Goal: Task Accomplishment & Management: Use online tool/utility

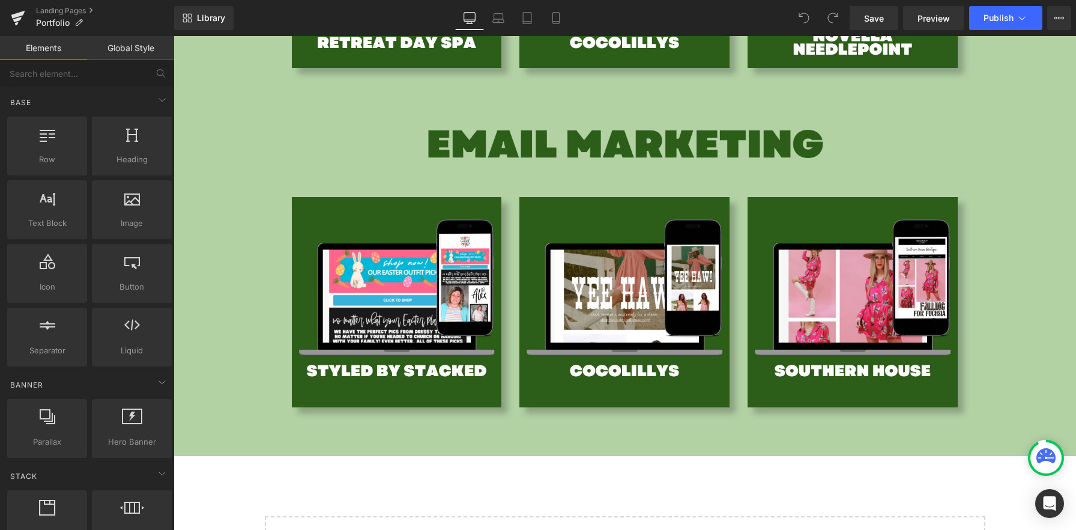
scroll to position [2072, 0]
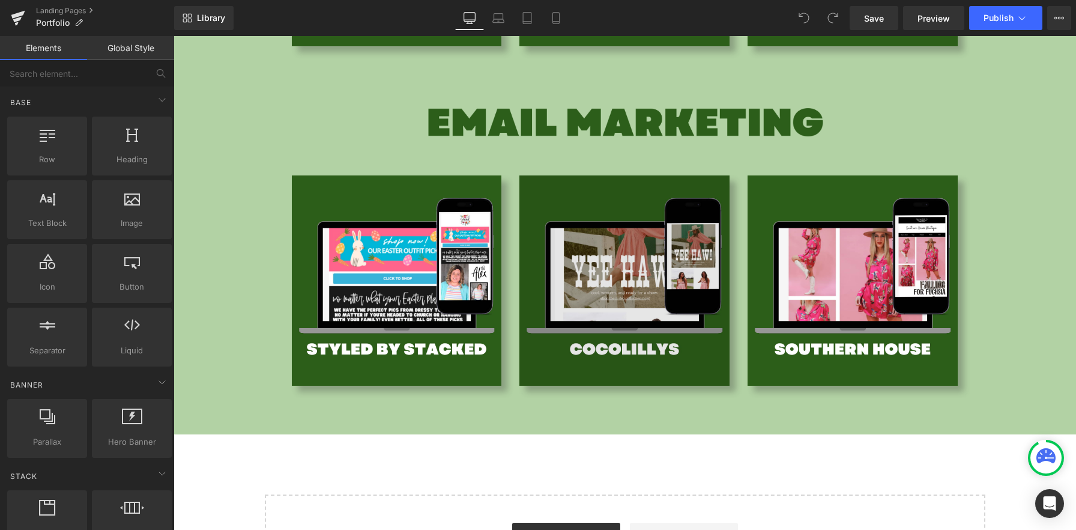
click at [588, 297] on img at bounding box center [624, 280] width 210 height 210
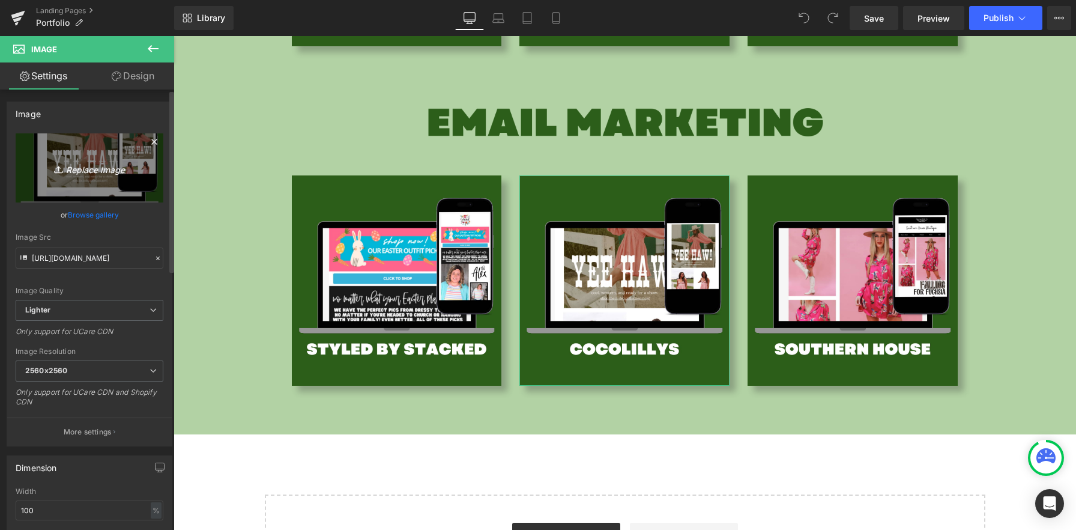
click at [88, 172] on icon "Replace Image" at bounding box center [89, 167] width 96 height 15
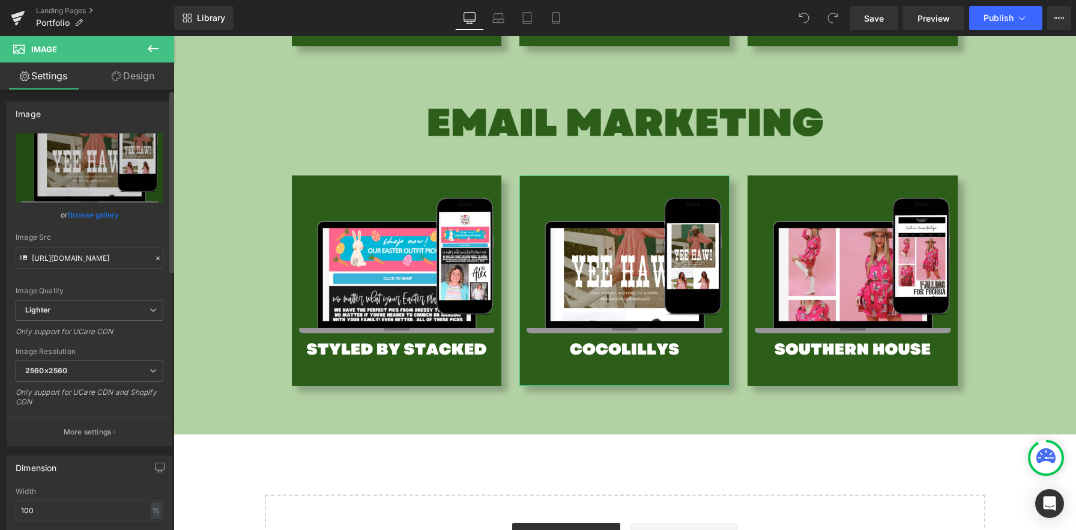
click at [103, 208] on link "Browse gallery" at bounding box center [93, 214] width 51 height 21
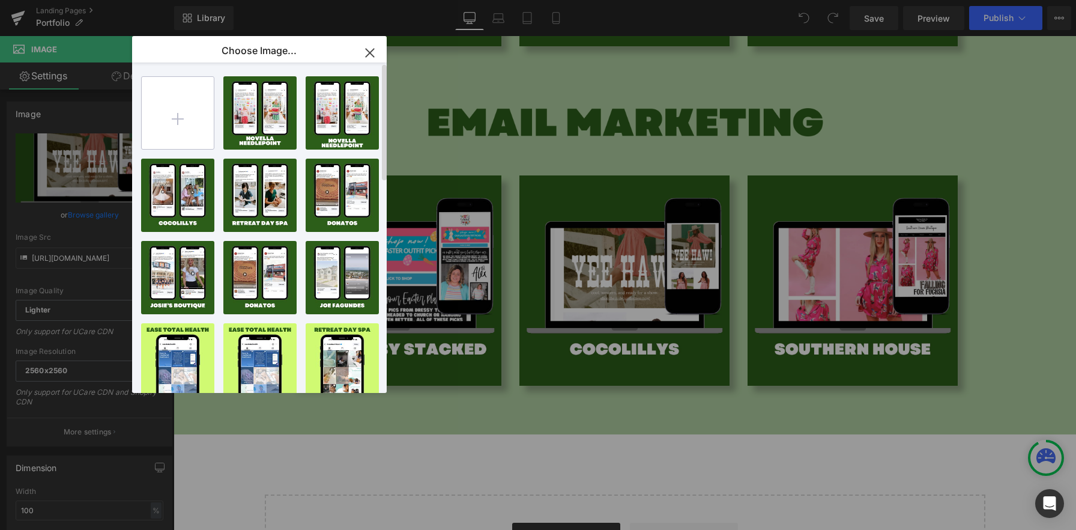
click at [173, 129] on input "file" at bounding box center [178, 113] width 72 height 72
type input "C:\fakepath\website talking social (6).png"
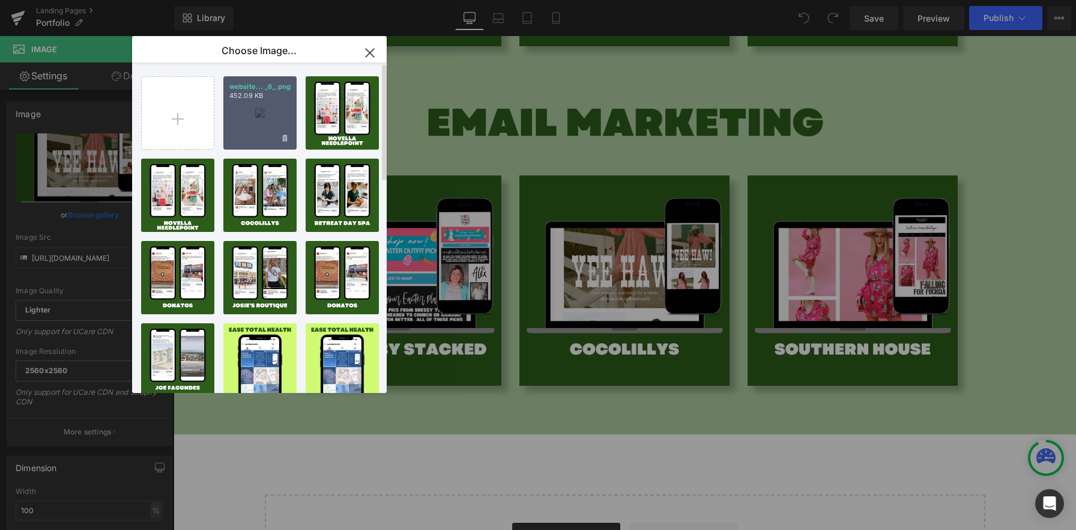
click at [264, 116] on div "website... _6_.png 452.09 KB" at bounding box center [259, 112] width 73 height 73
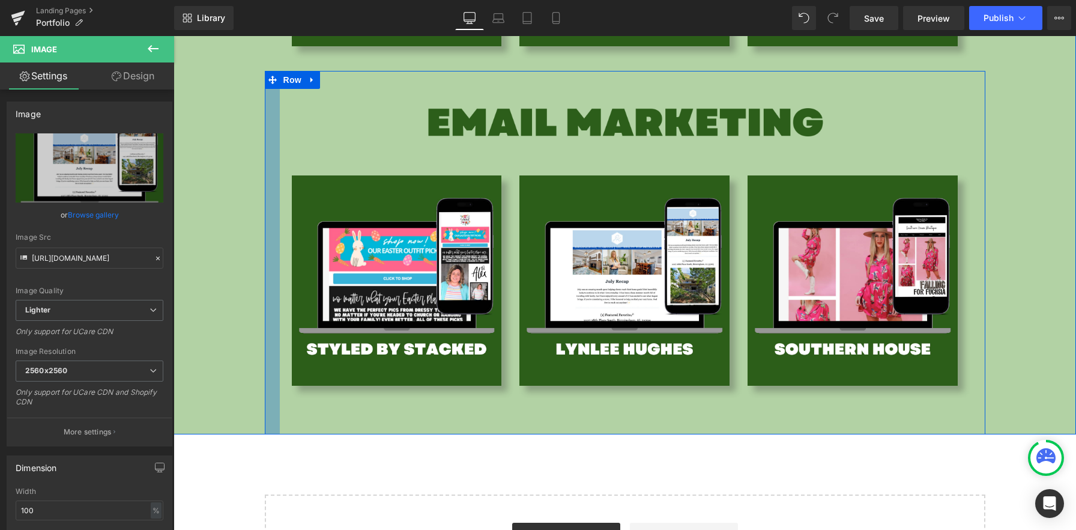
type input "[URL][DOMAIN_NAME]"
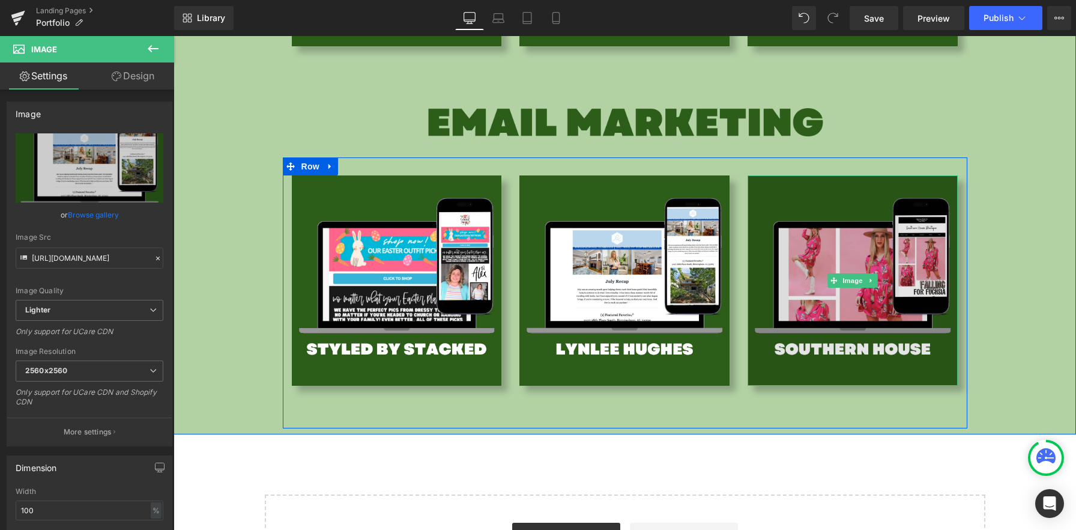
click at [912, 228] on img at bounding box center [853, 280] width 210 height 210
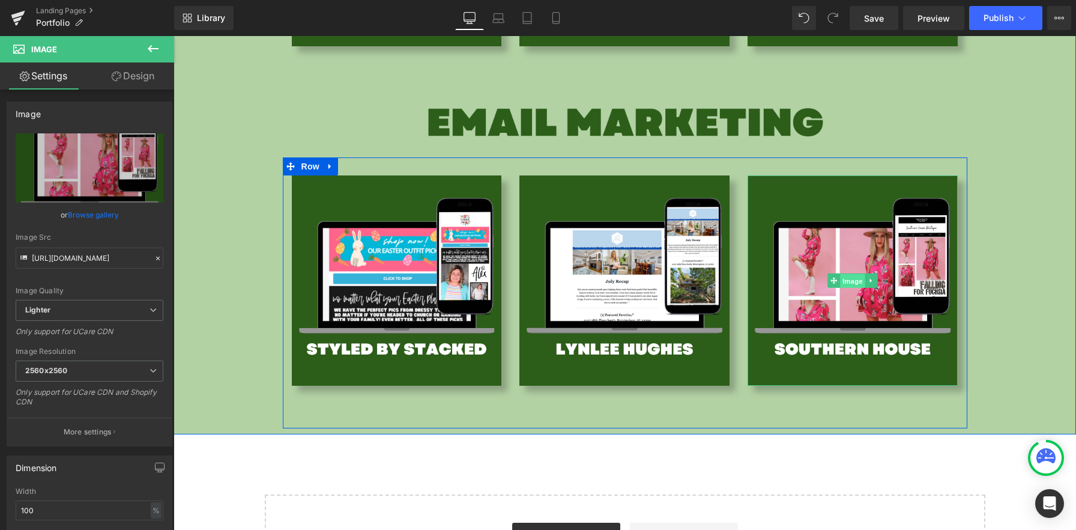
click at [853, 277] on span "Image" at bounding box center [853, 281] width 25 height 14
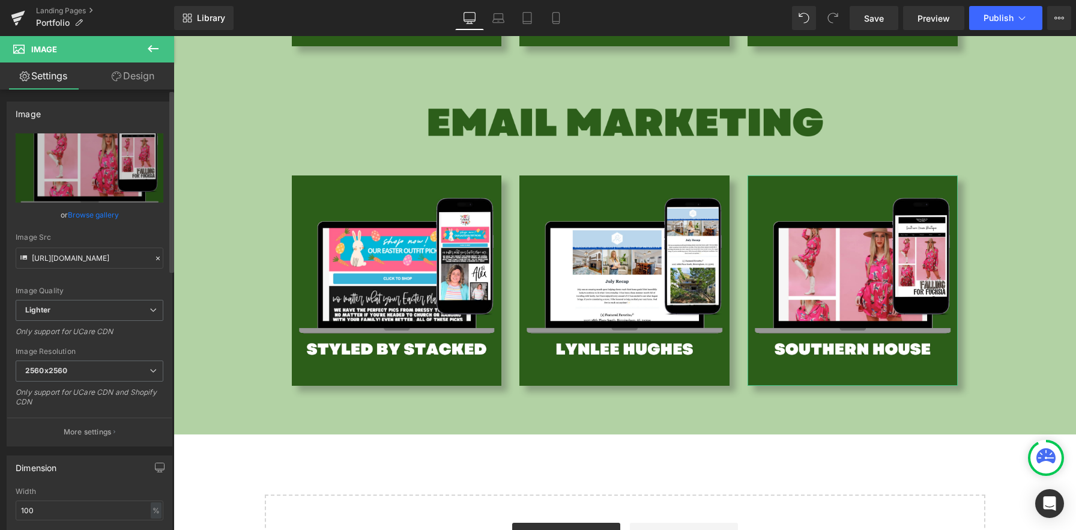
click at [86, 211] on link "Browse gallery" at bounding box center [93, 214] width 51 height 21
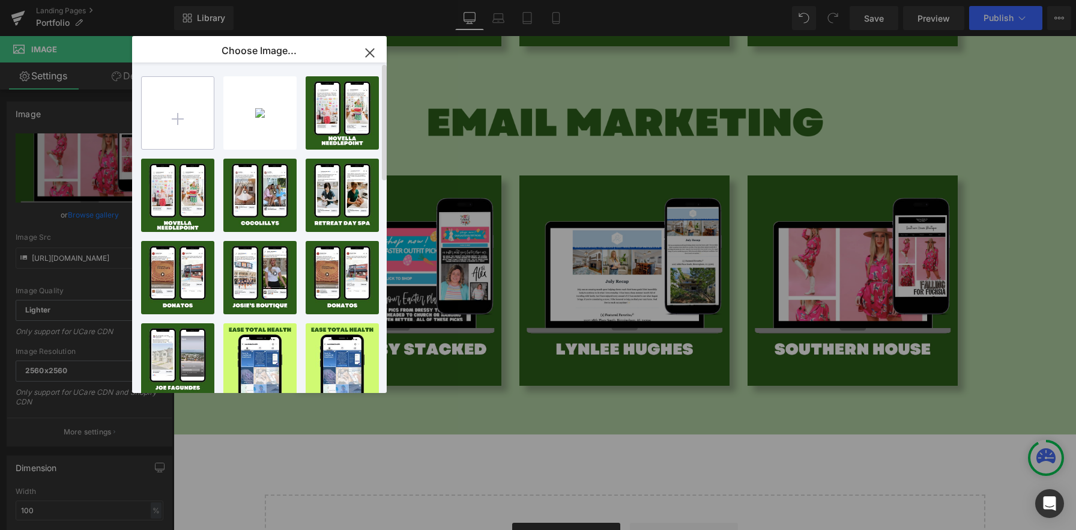
click at [186, 116] on input "file" at bounding box center [178, 113] width 72 height 72
type input "C:\fakepath\website talking social (5).png"
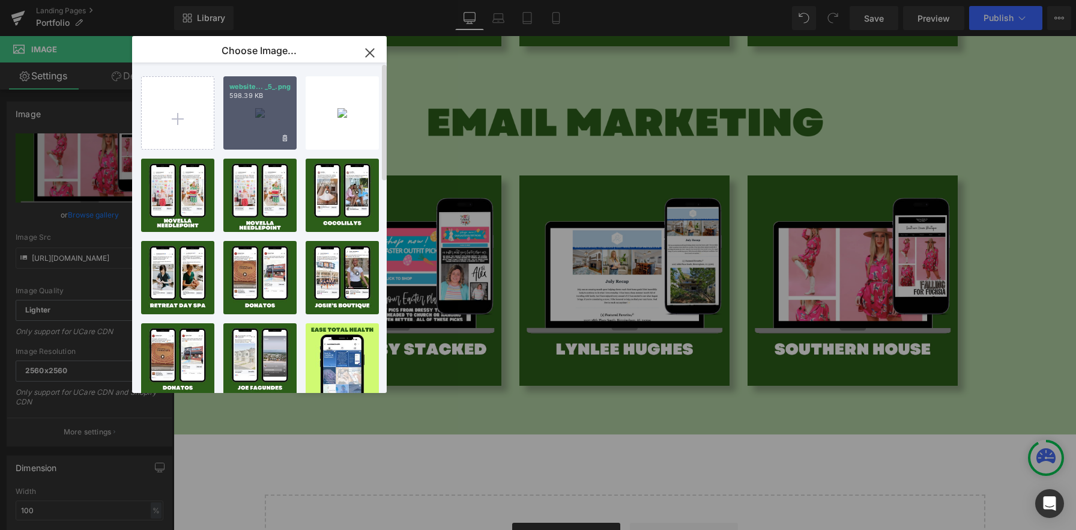
click at [252, 136] on div "website... _5_.png 598.39 KB" at bounding box center [259, 112] width 73 height 73
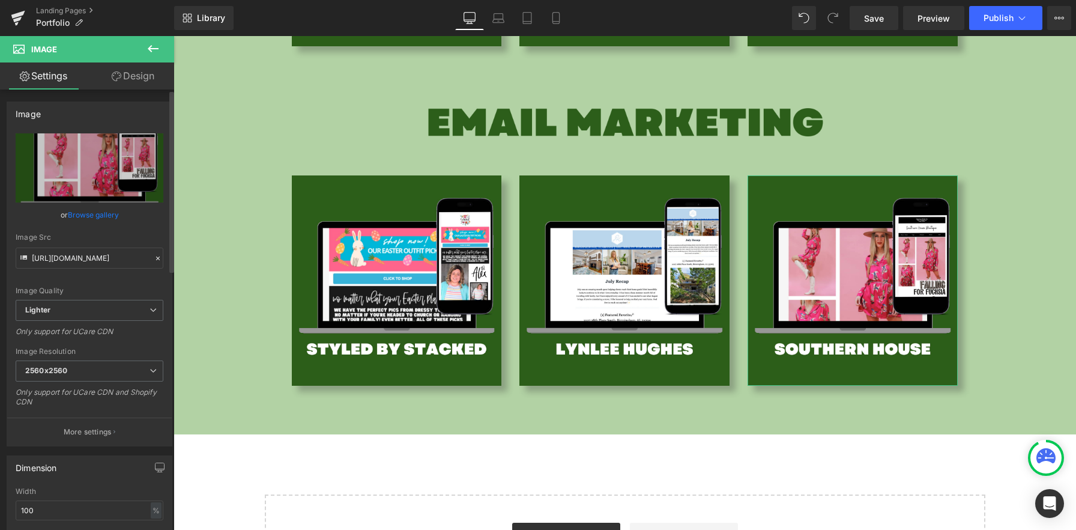
click at [103, 212] on link "Browse gallery" at bounding box center [93, 214] width 51 height 21
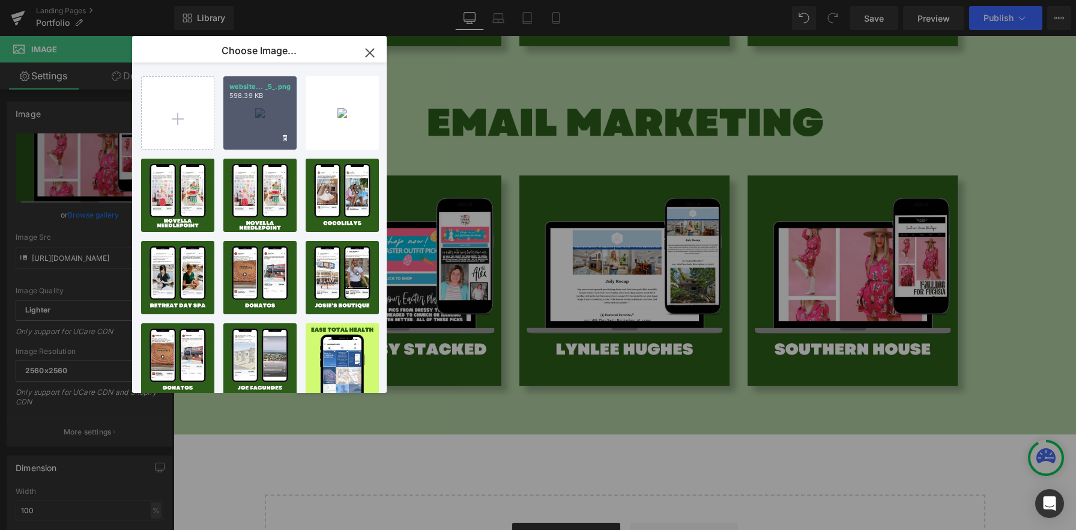
click at [259, 119] on div "website... _5_.png 598.39 KB" at bounding box center [259, 112] width 73 height 73
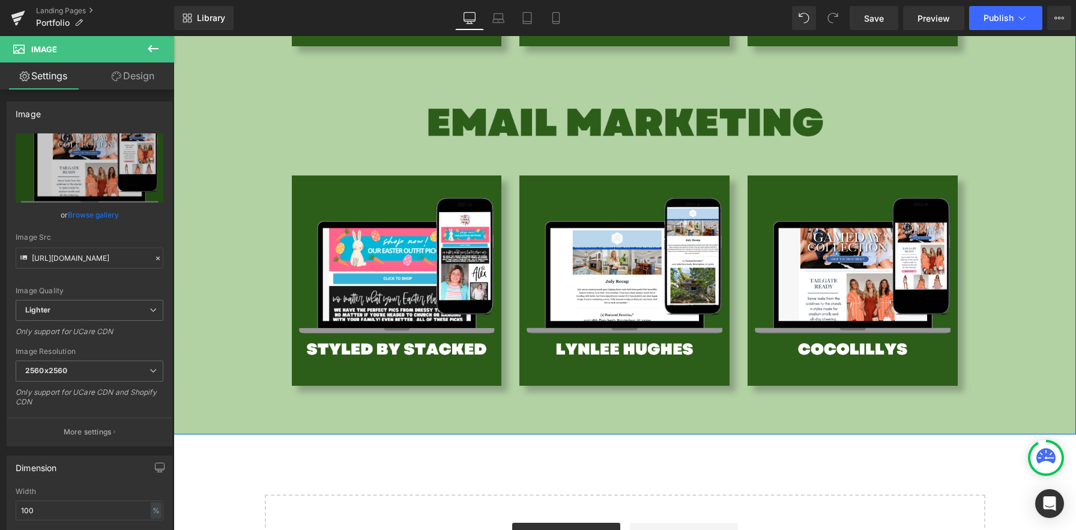
type input "[URL][DOMAIN_NAME]"
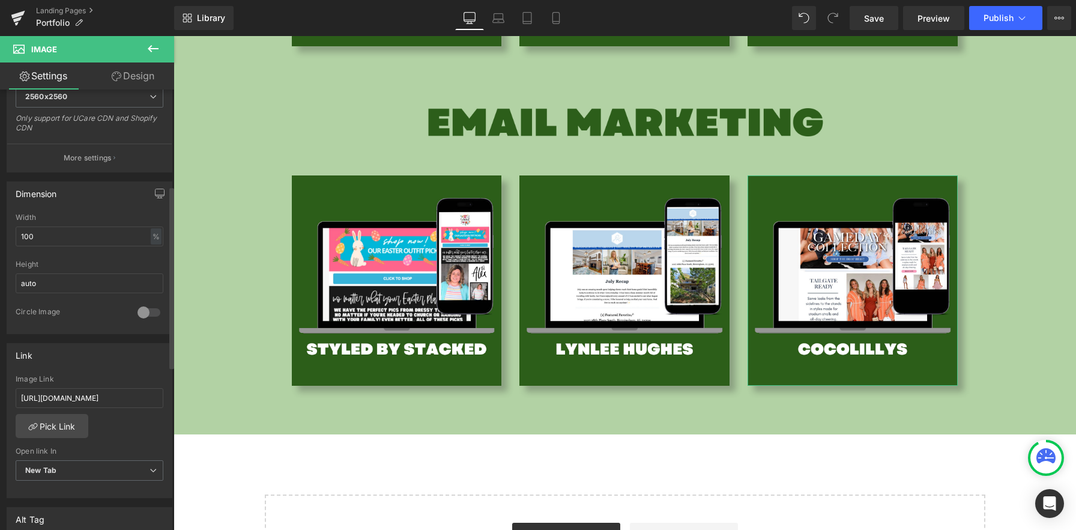
scroll to position [361, 0]
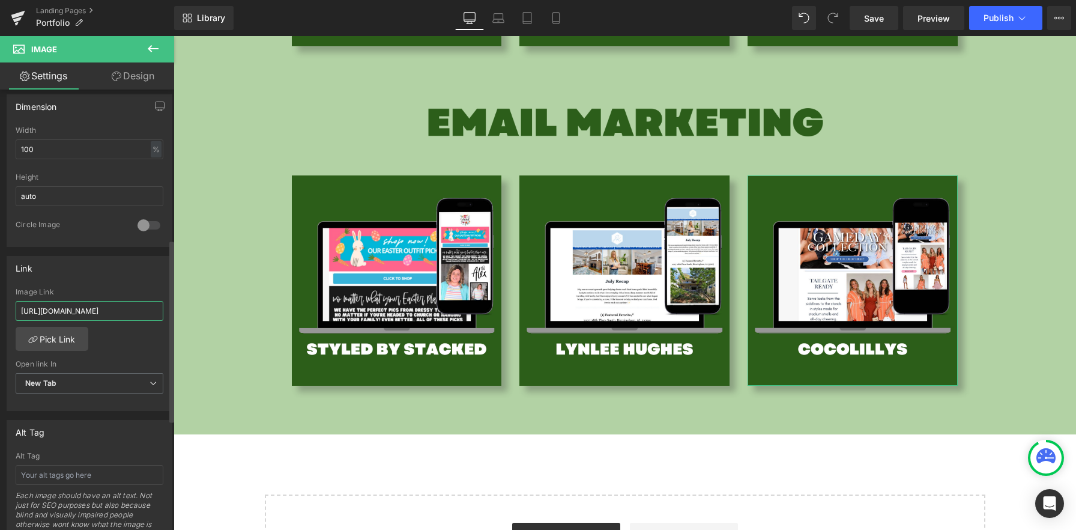
click at [143, 311] on input "[URL][DOMAIN_NAME]" at bounding box center [90, 311] width 148 height 20
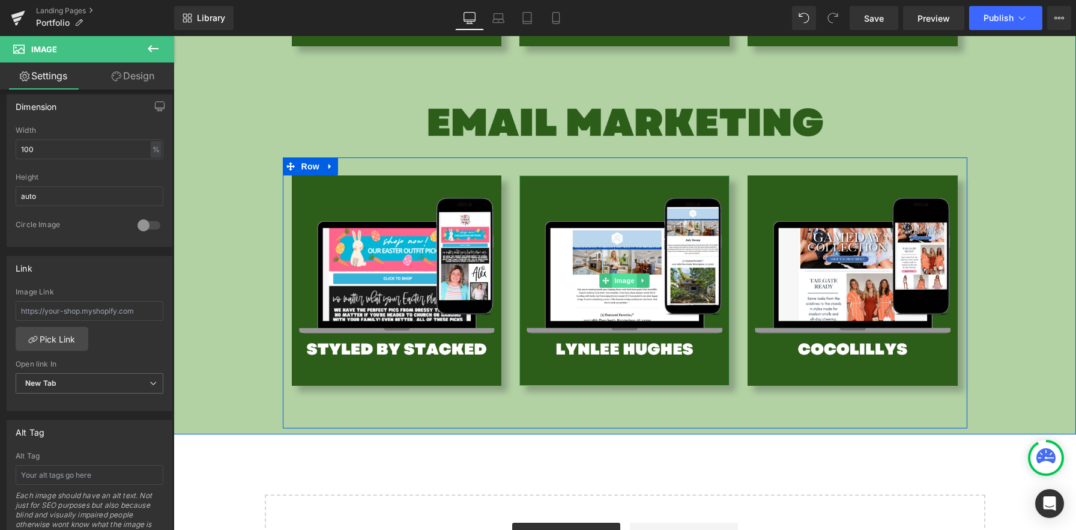
click at [614, 276] on span "Image" at bounding box center [625, 280] width 25 height 14
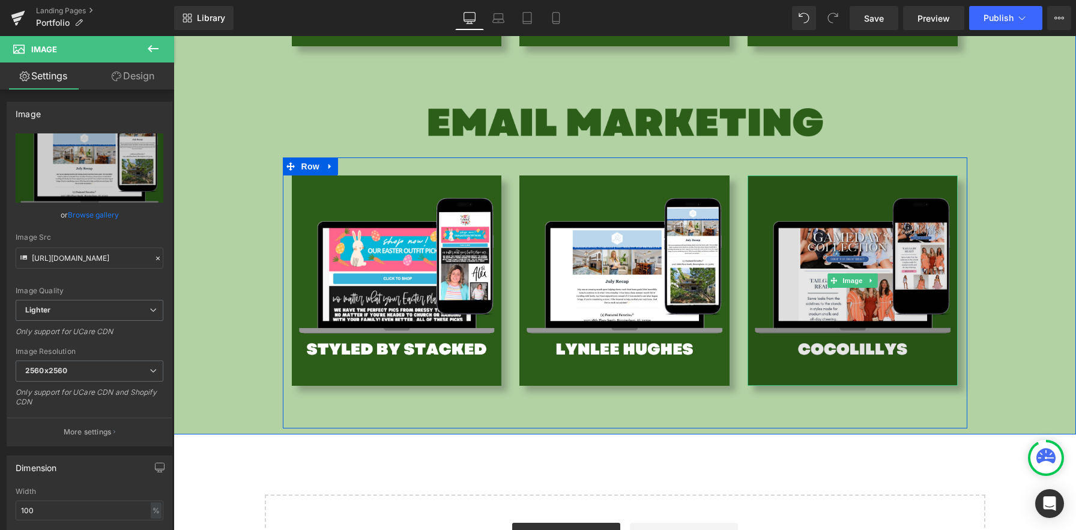
click at [826, 250] on img at bounding box center [853, 280] width 210 height 210
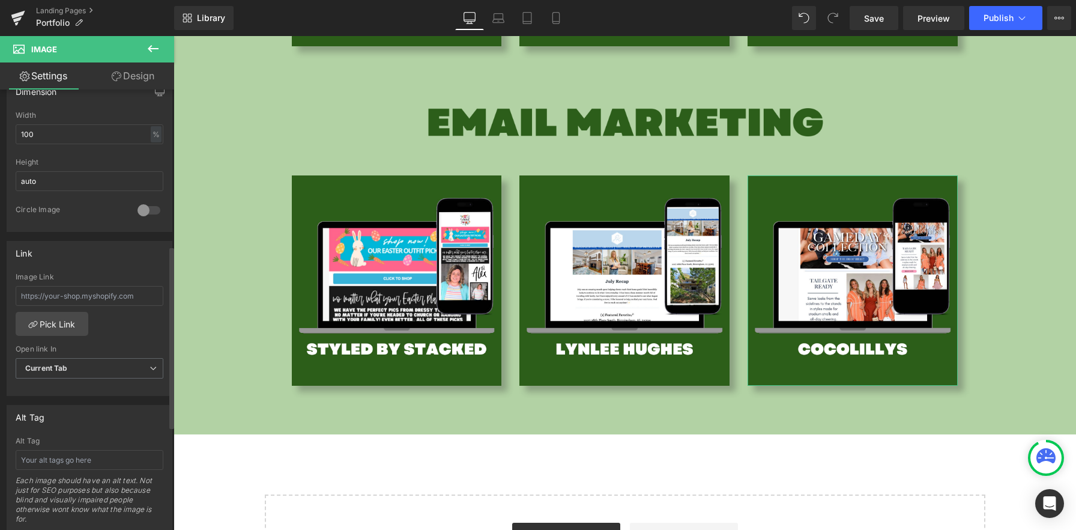
scroll to position [416, 0]
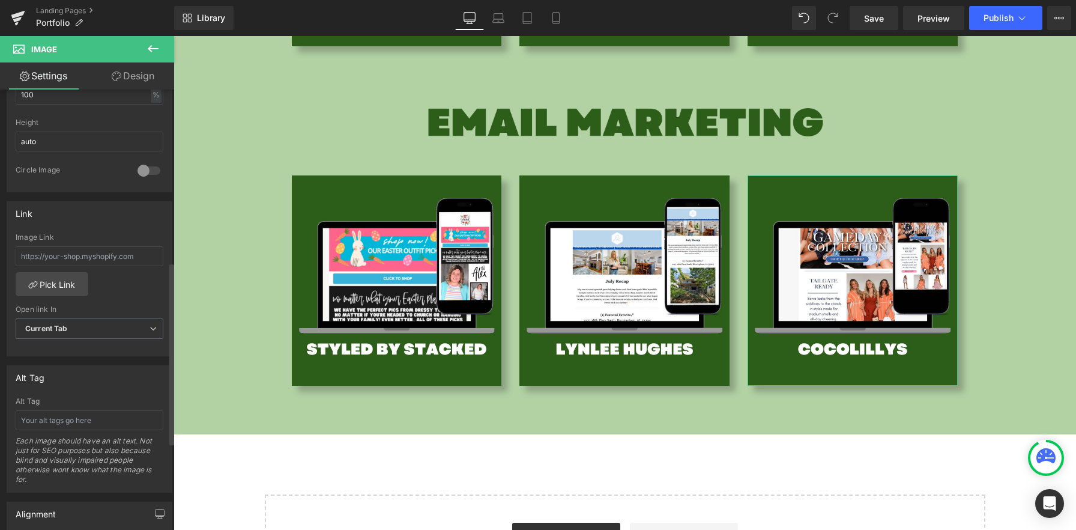
click at [92, 265] on div "Image Link" at bounding box center [90, 252] width 148 height 39
click at [92, 263] on input "text" at bounding box center [90, 256] width 148 height 20
paste input "[URL][DOMAIN_NAME]"
drag, startPoint x: 225, startPoint y: 292, endPoint x: 175, endPoint y: 265, distance: 57.2
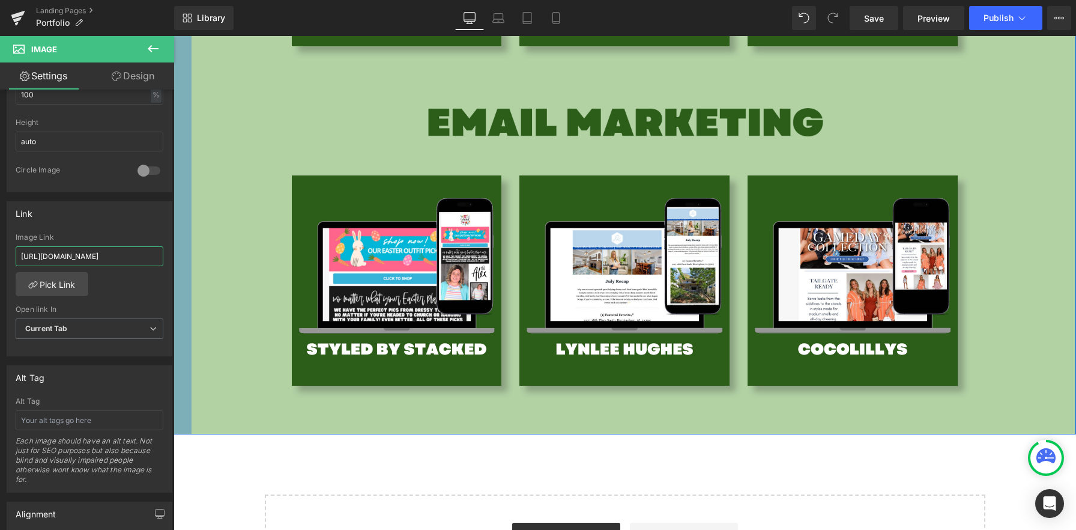
scroll to position [0, 0]
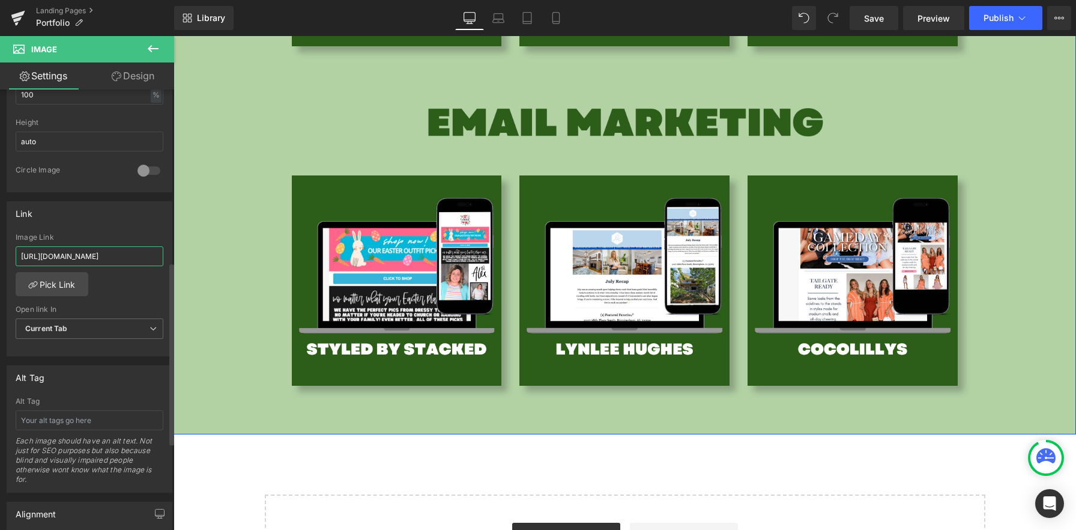
type input "[URL][DOMAIN_NAME]"
click at [142, 273] on div "[URL][DOMAIN_NAME] Image Link [URL][DOMAIN_NAME] Pick Link Current Tab New Tab …" at bounding box center [89, 294] width 165 height 123
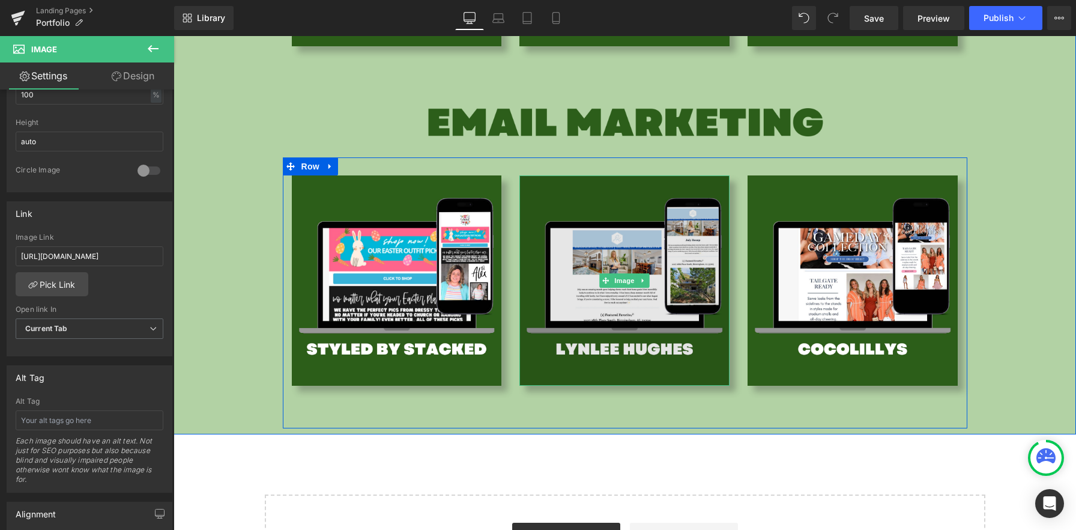
click at [691, 293] on img at bounding box center [624, 280] width 210 height 210
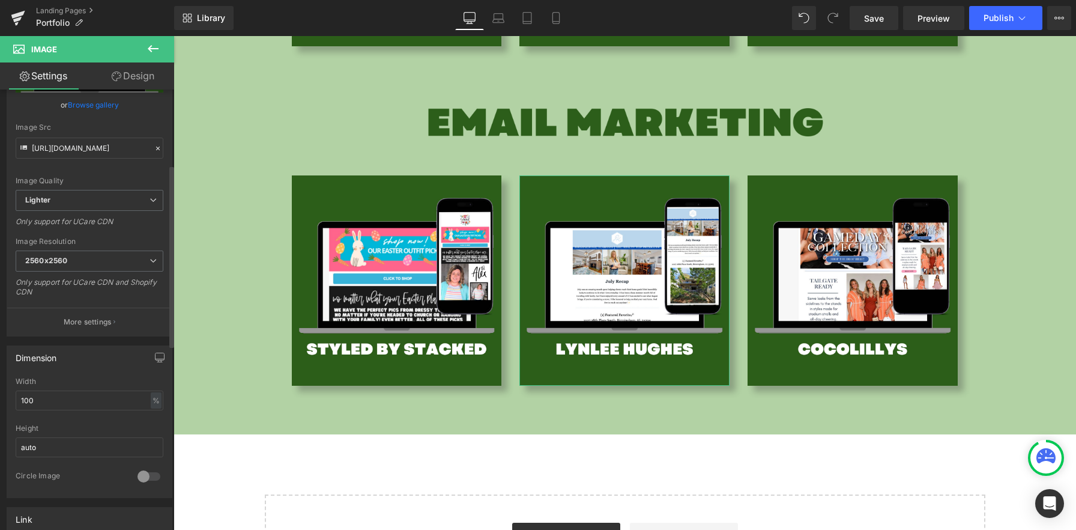
scroll to position [485, 0]
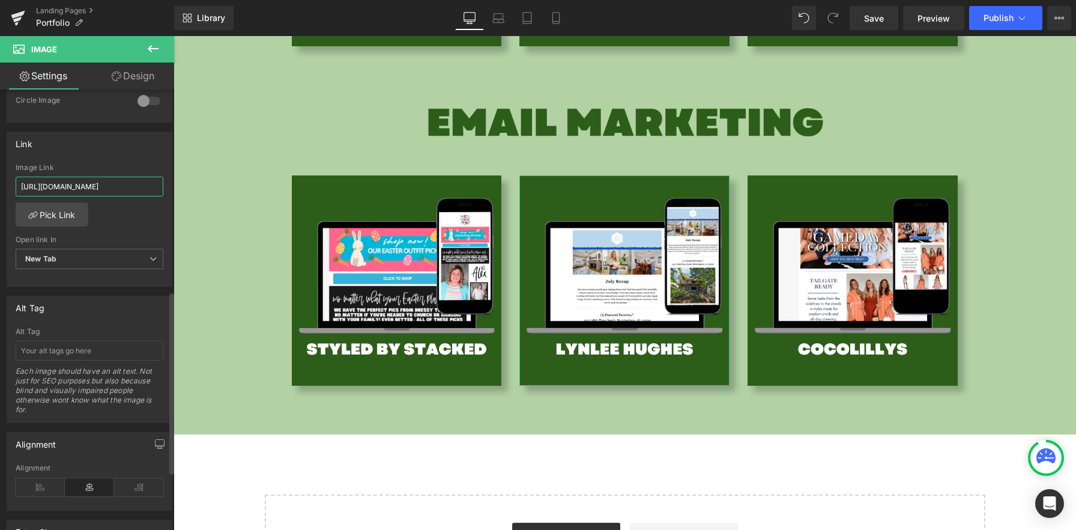
click at [84, 177] on input "[URL][DOMAIN_NAME]" at bounding box center [90, 187] width 148 height 20
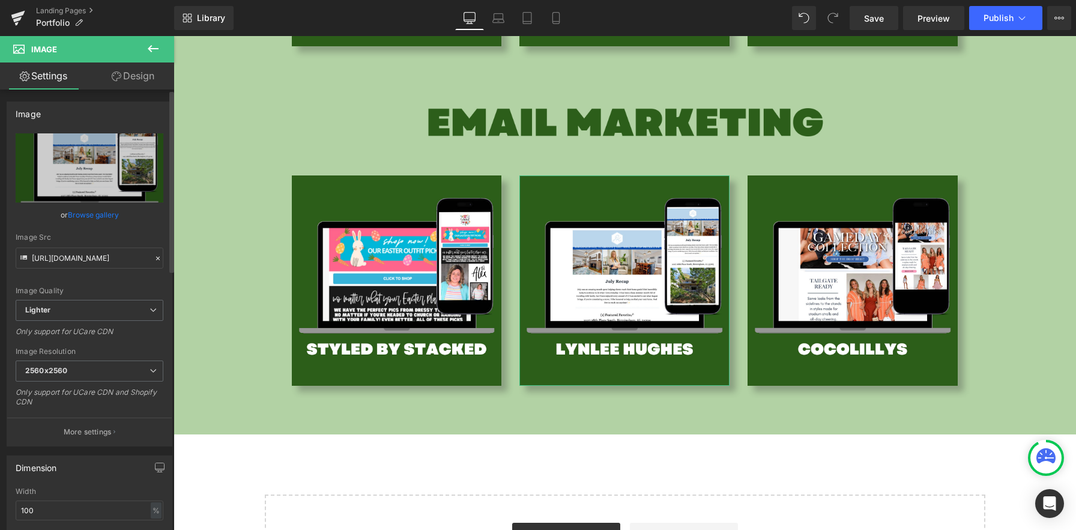
type input "[URL][DOMAIN_NAME][PERSON_NAME]"
click at [97, 115] on div "Image" at bounding box center [89, 113] width 165 height 23
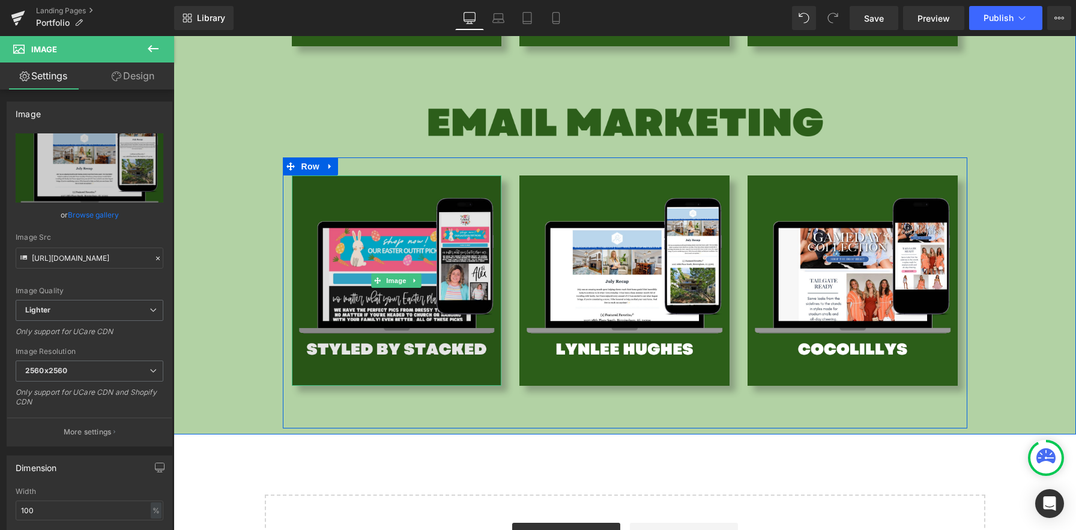
click at [471, 321] on img at bounding box center [397, 280] width 210 height 210
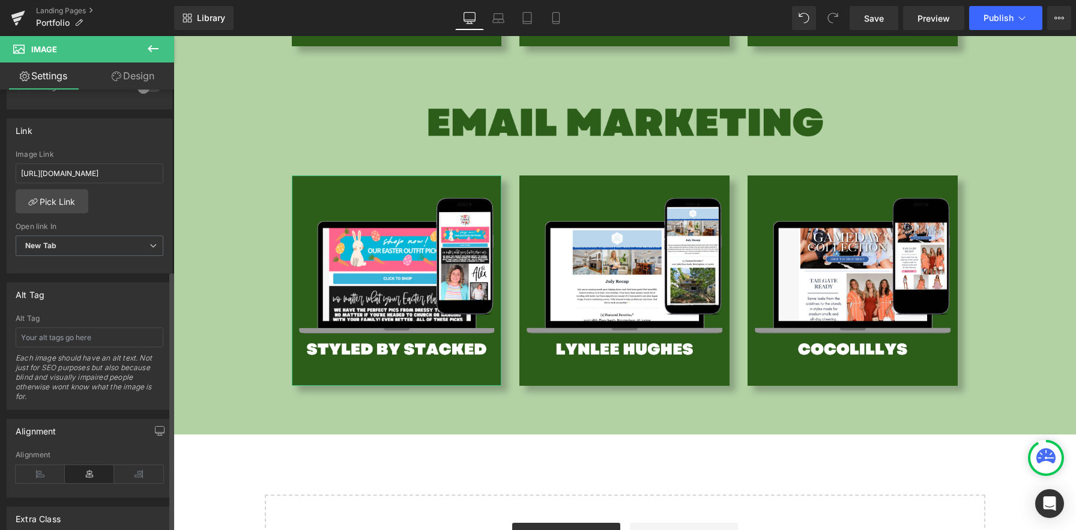
scroll to position [493, 0]
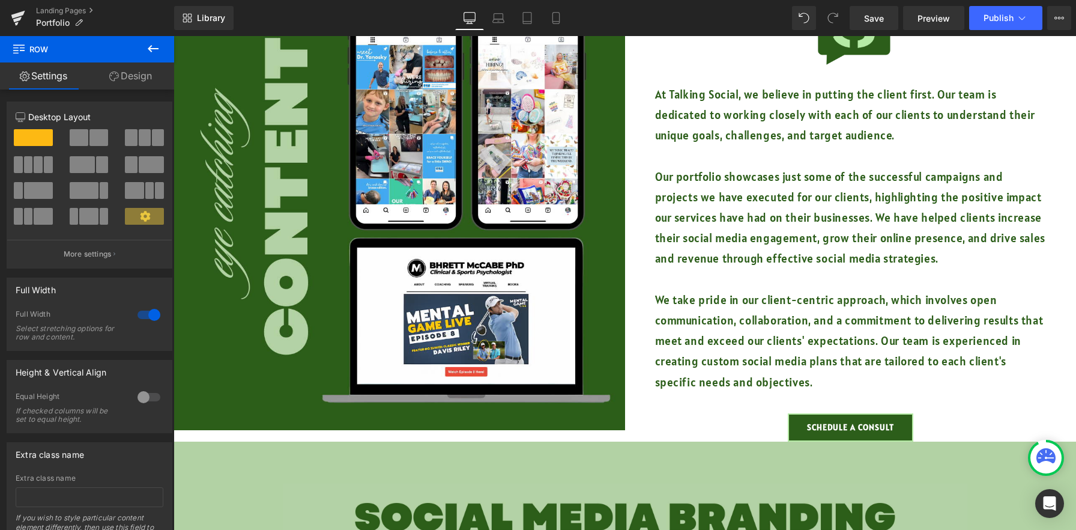
scroll to position [0, 0]
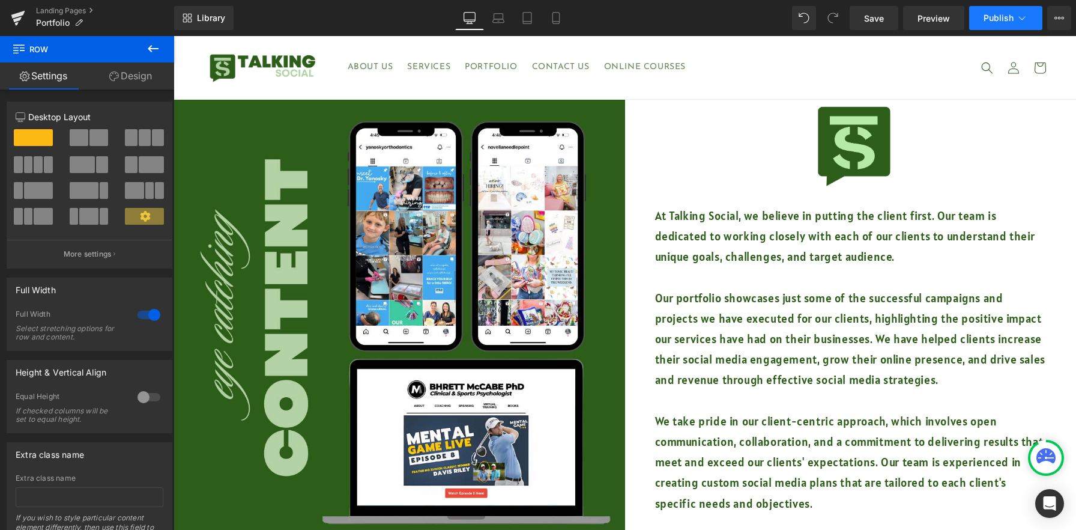
click at [994, 28] on button "Publish" at bounding box center [1005, 18] width 73 height 24
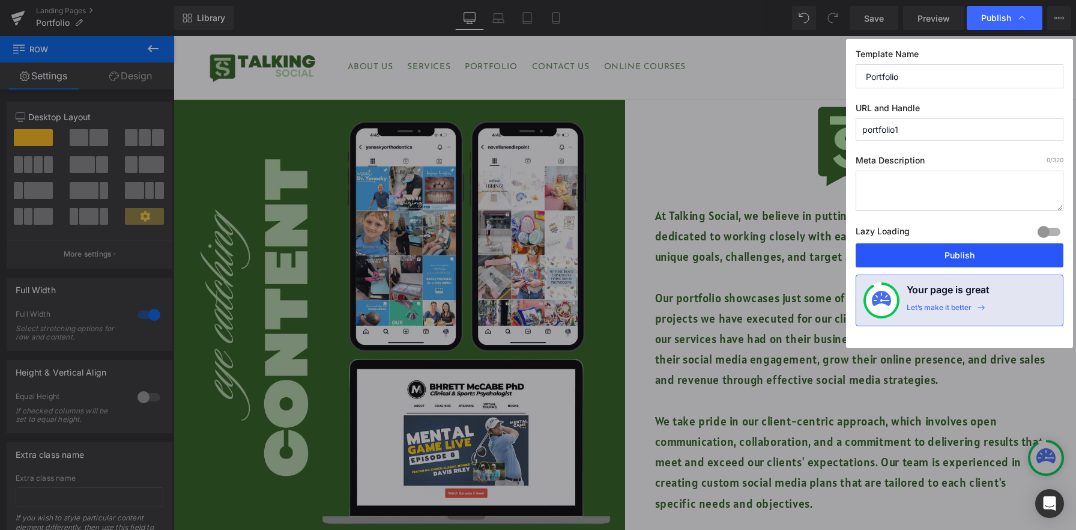
click at [942, 264] on button "Publish" at bounding box center [960, 255] width 208 height 24
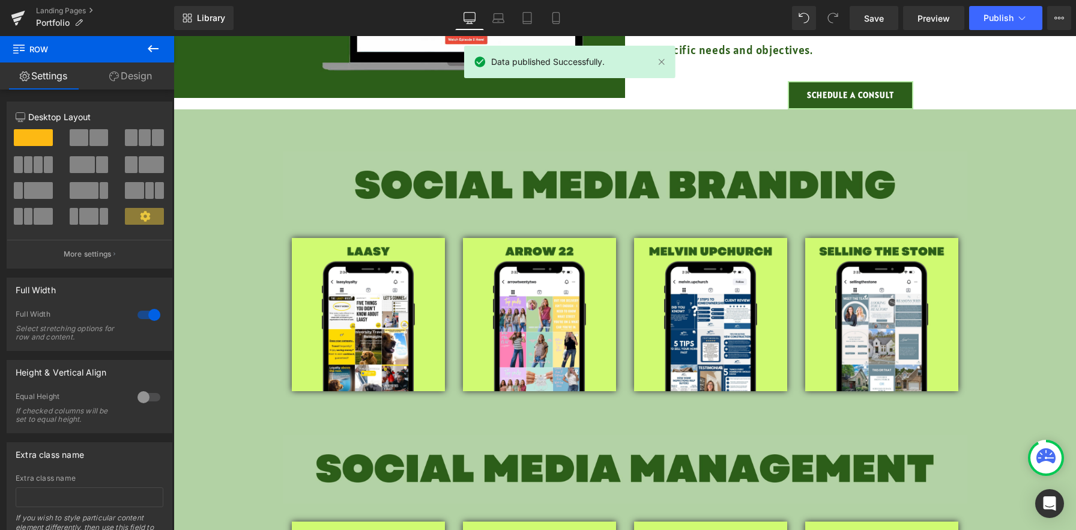
scroll to position [494, 0]
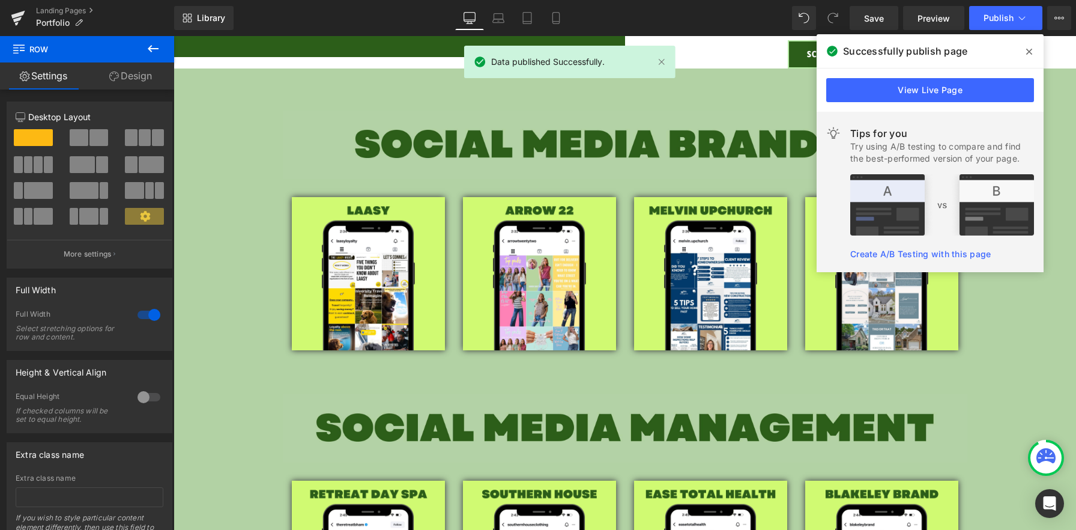
click at [1030, 50] on icon at bounding box center [1029, 52] width 6 height 6
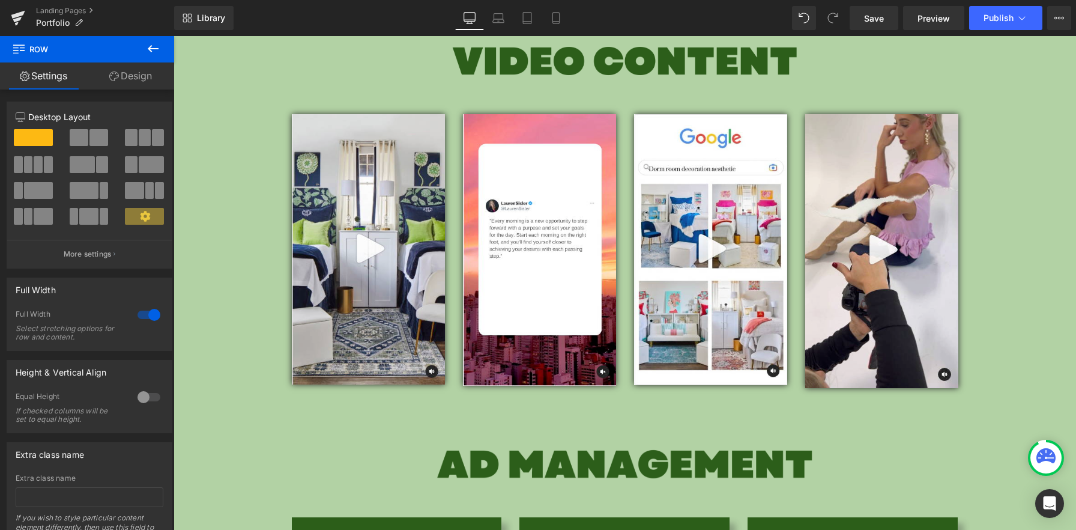
scroll to position [1123, 0]
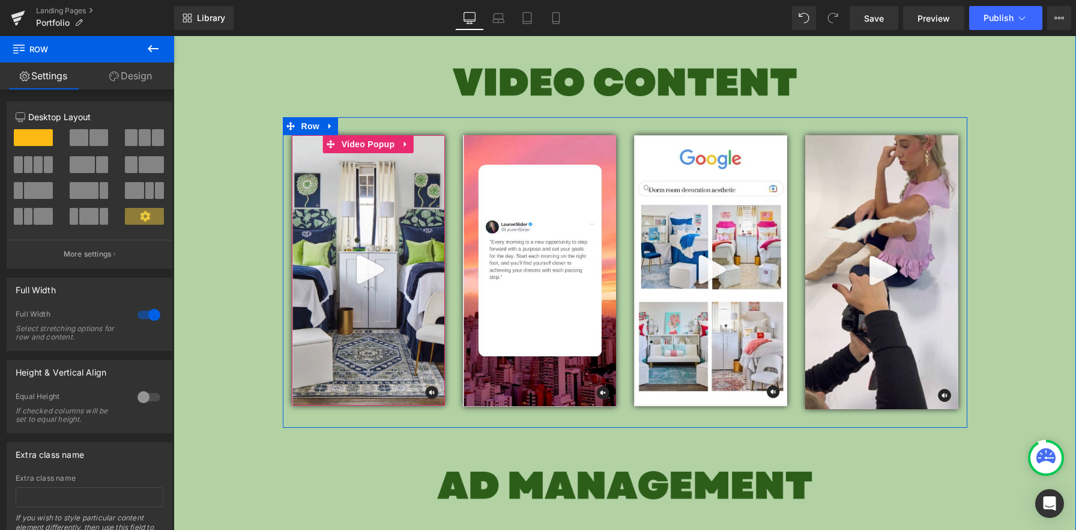
click at [416, 177] on img at bounding box center [368, 270] width 153 height 270
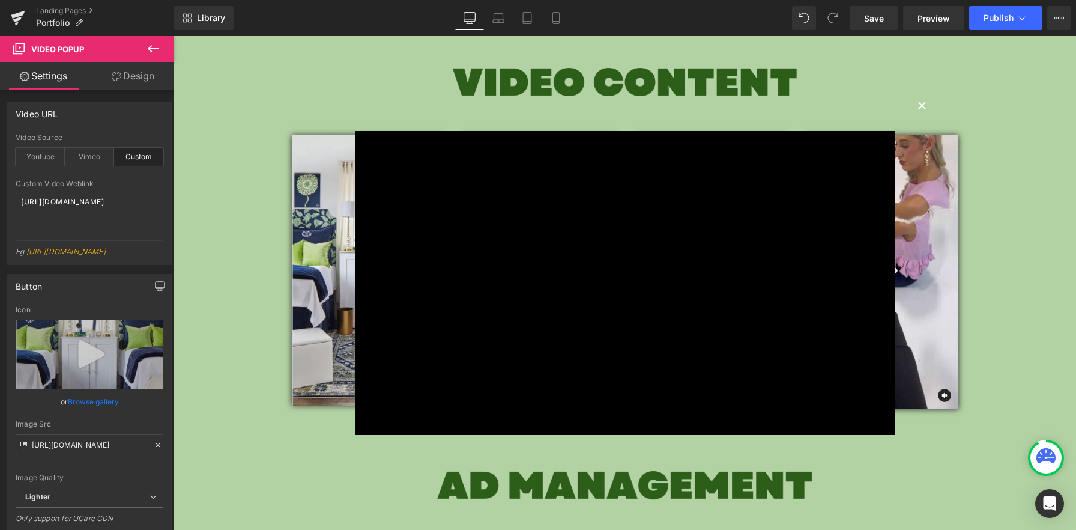
click at [916, 105] on button "×" at bounding box center [922, 104] width 24 height 24
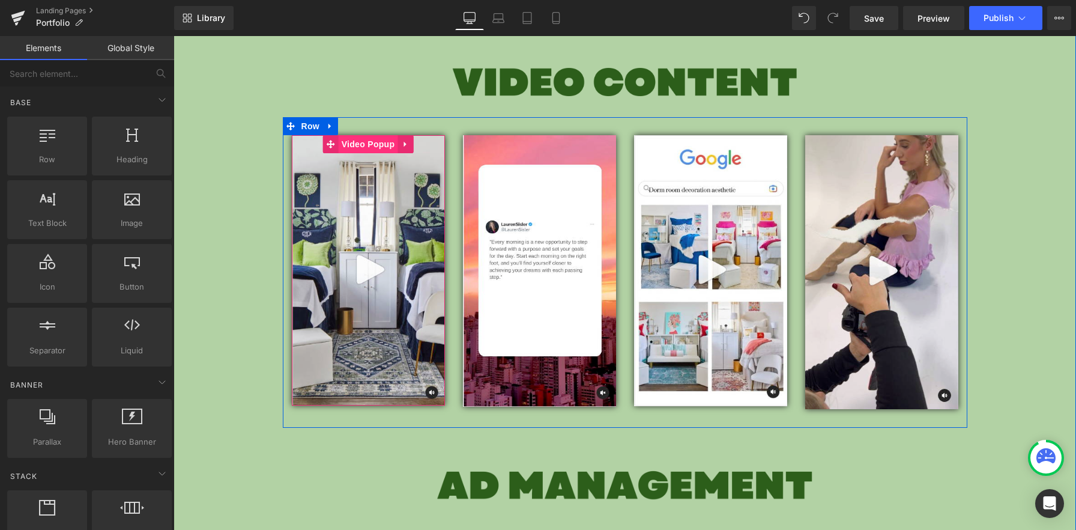
click at [371, 137] on span "Video Popup" at bounding box center [368, 144] width 59 height 18
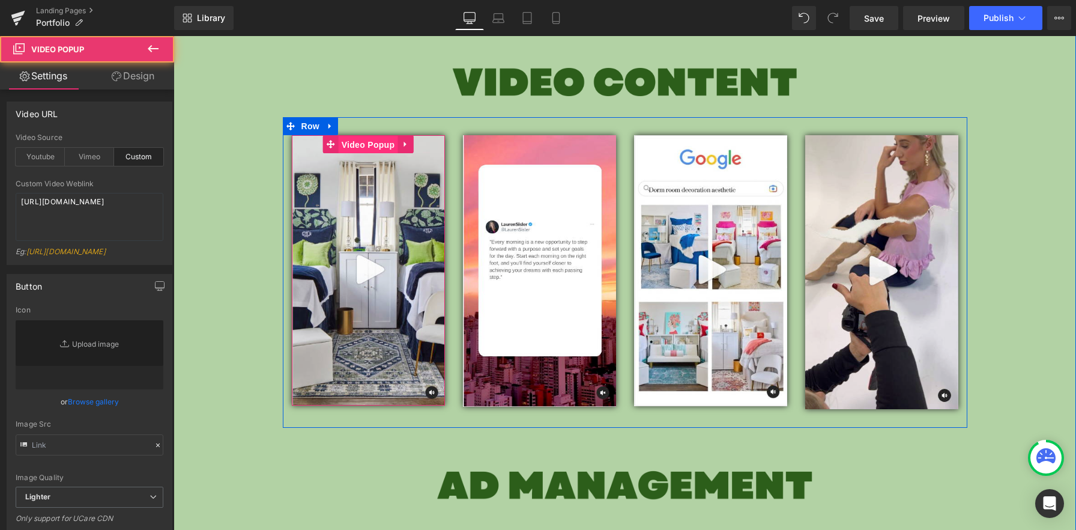
type input "[URL][DOMAIN_NAME]"
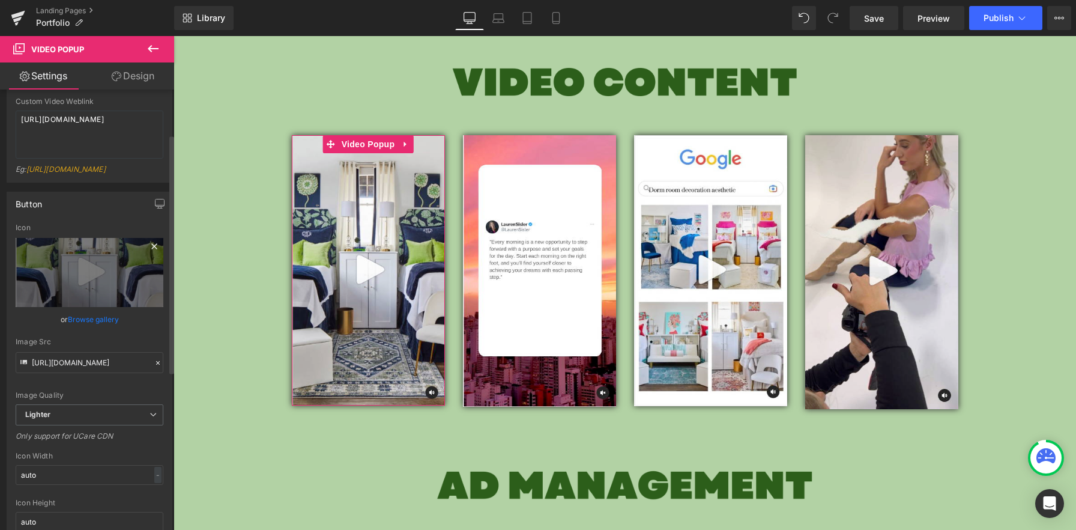
scroll to position [83, 0]
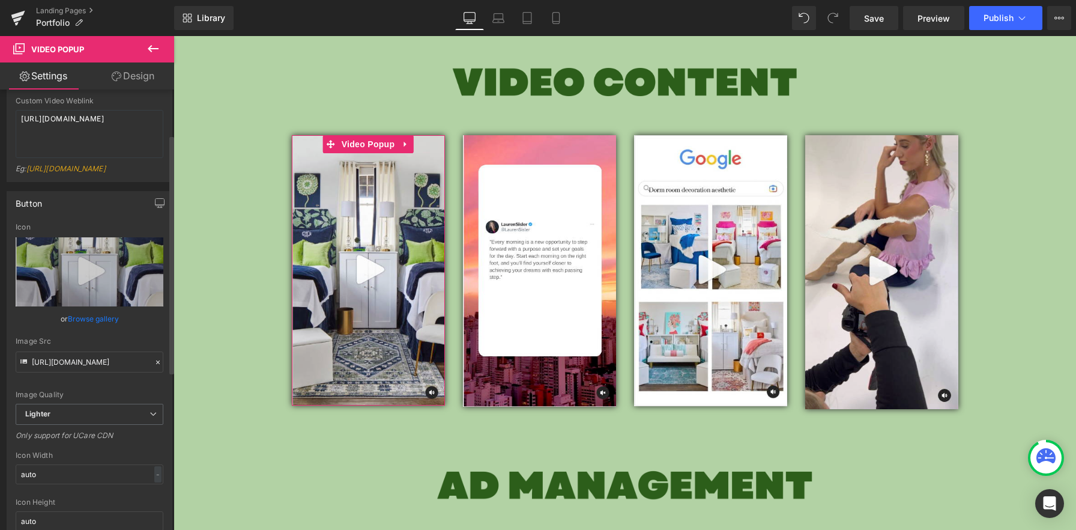
click at [74, 329] on link "Browse gallery" at bounding box center [93, 318] width 51 height 21
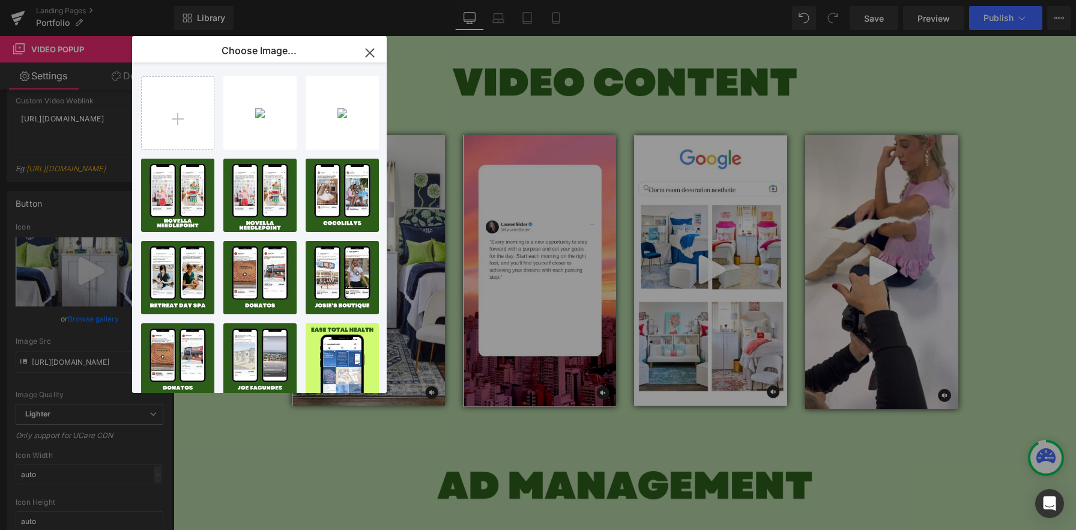
click at [371, 44] on icon "button" at bounding box center [369, 52] width 19 height 19
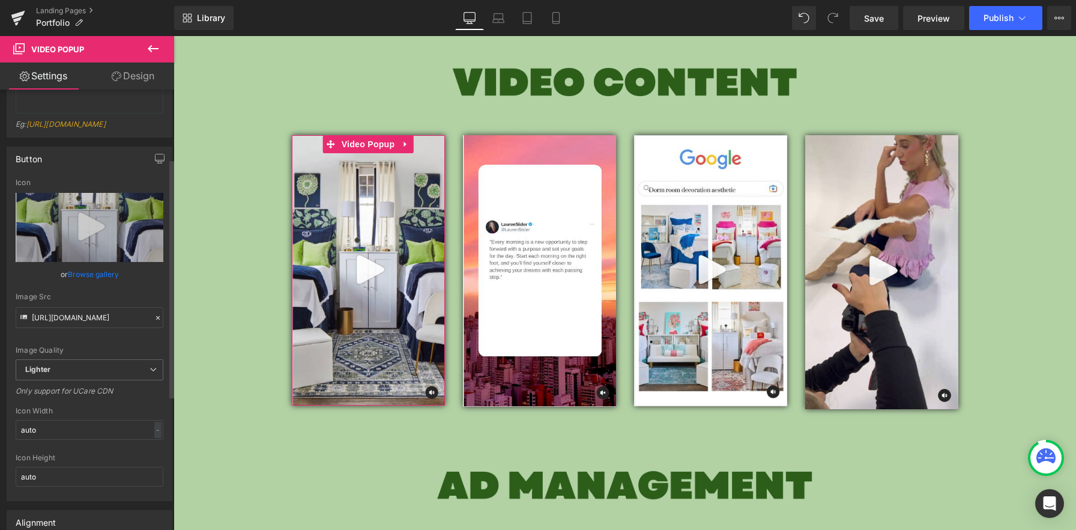
scroll to position [0, 0]
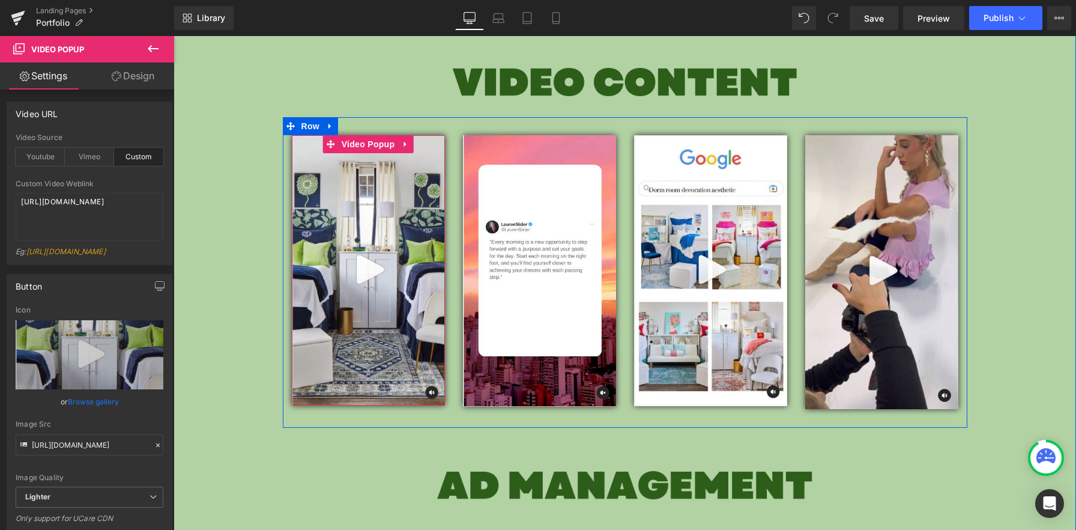
click at [394, 300] on img at bounding box center [368, 270] width 153 height 270
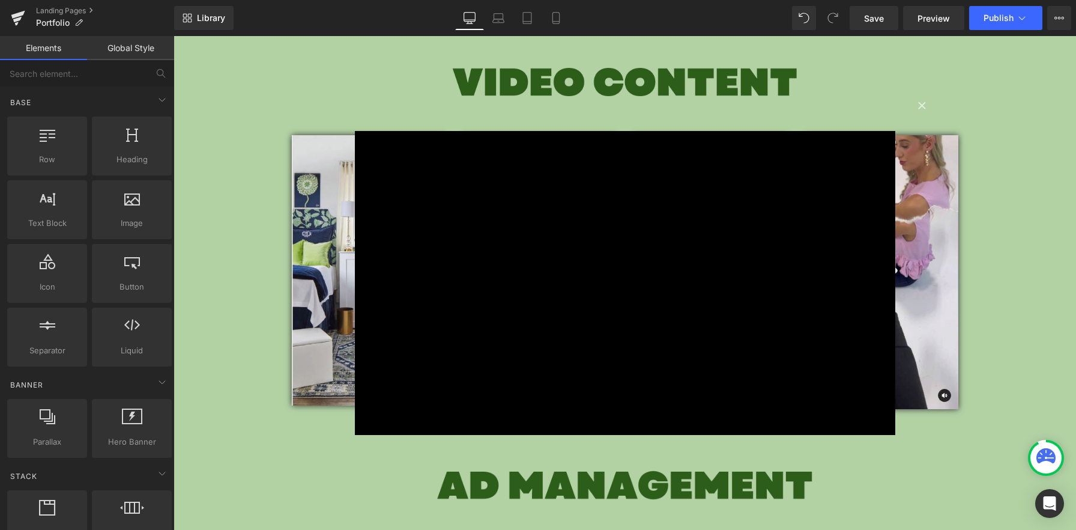
click at [295, 302] on div "× Loading..." at bounding box center [625, 283] width 903 height 494
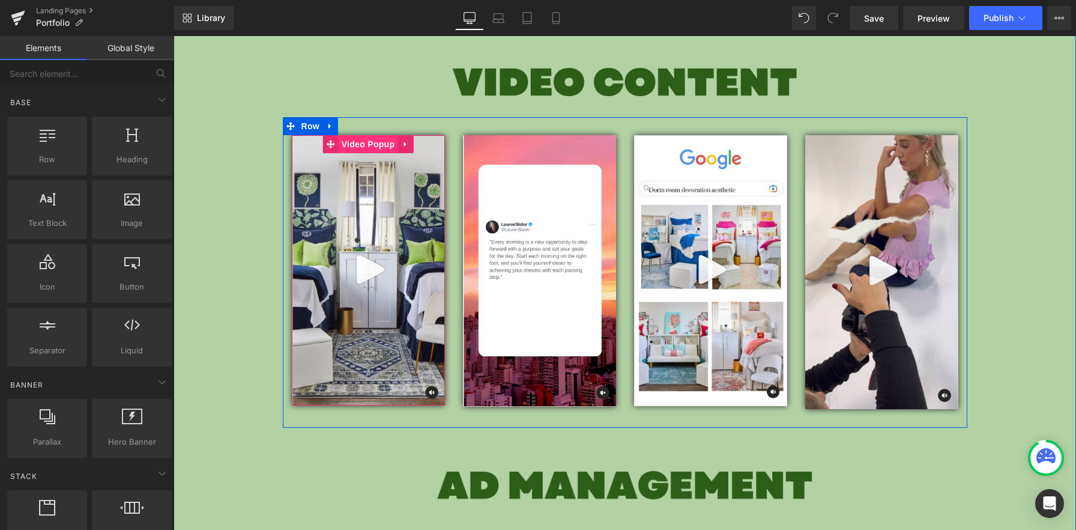
click at [366, 143] on span "Video Popup" at bounding box center [368, 144] width 59 height 18
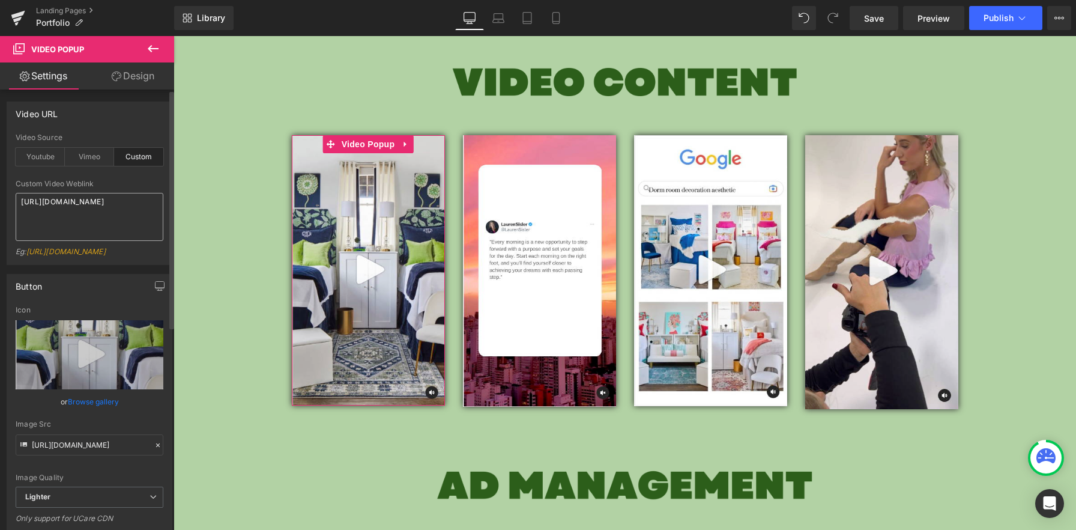
click at [106, 203] on textarea "[URL][DOMAIN_NAME]" at bounding box center [90, 217] width 148 height 48
type textarea "[URL][DOMAIN_NAME]"
click at [146, 248] on div "Eg: [URL][DOMAIN_NAME]" at bounding box center [90, 255] width 148 height 17
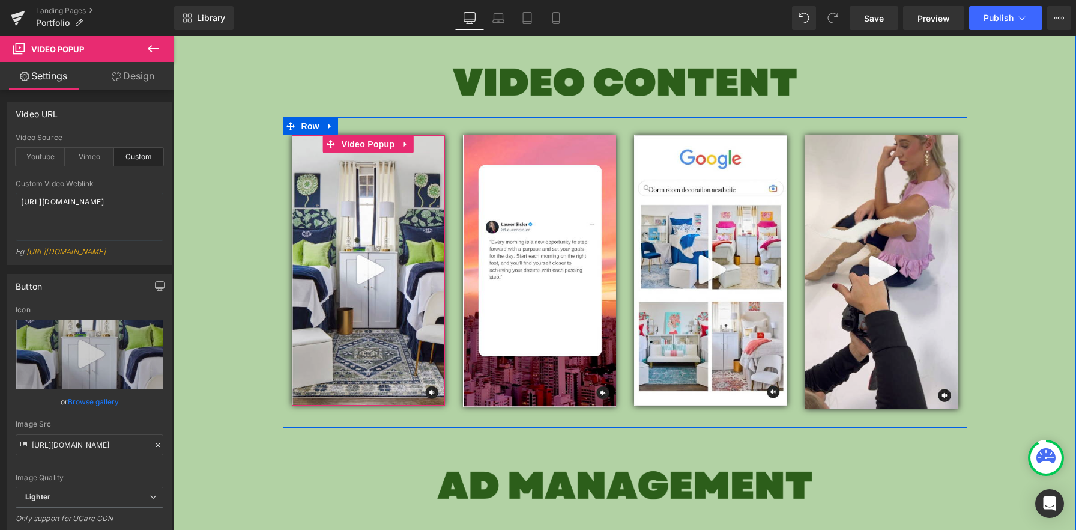
click at [368, 281] on img at bounding box center [368, 270] width 153 height 270
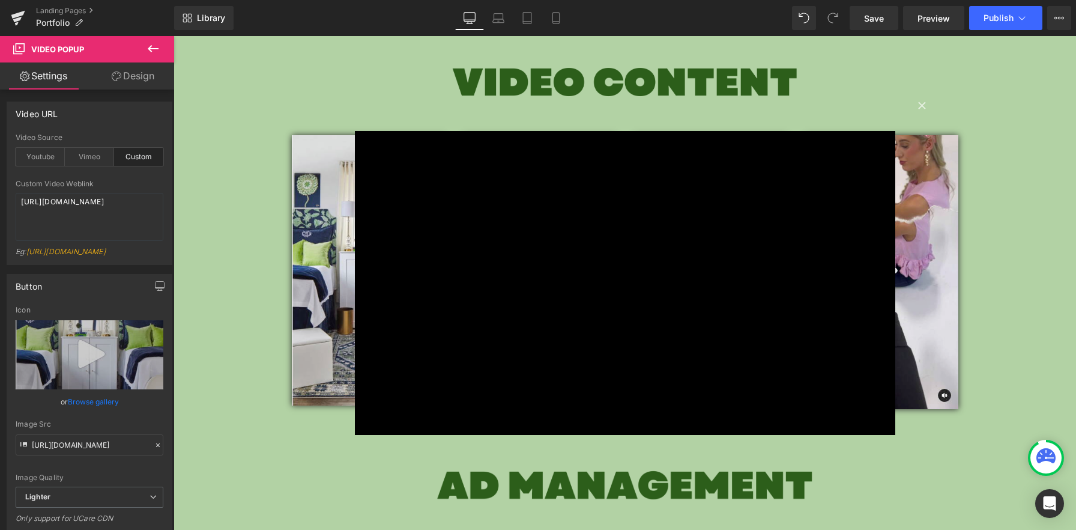
click at [282, 395] on div "× Loading..." at bounding box center [625, 283] width 903 height 494
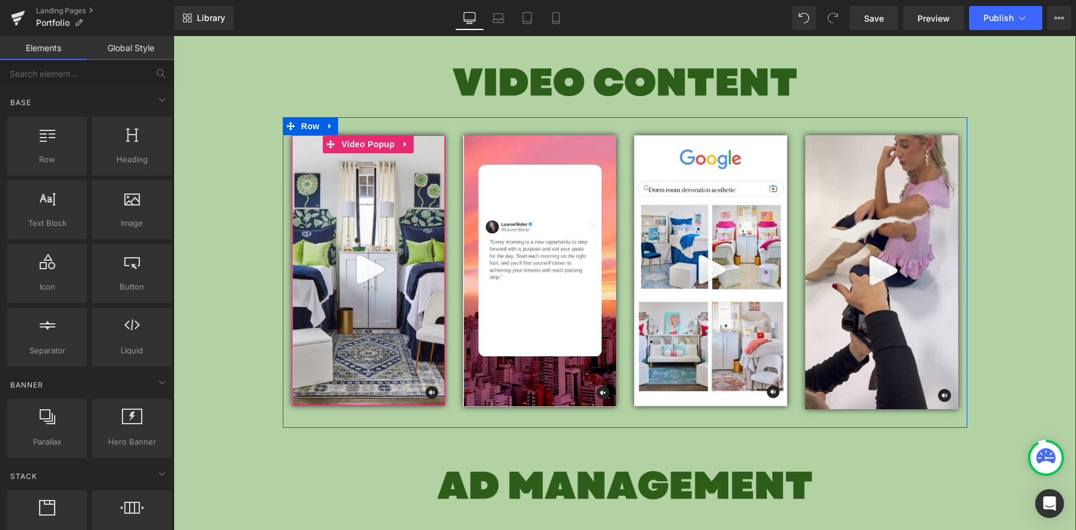
click at [337, 255] on img at bounding box center [368, 270] width 153 height 270
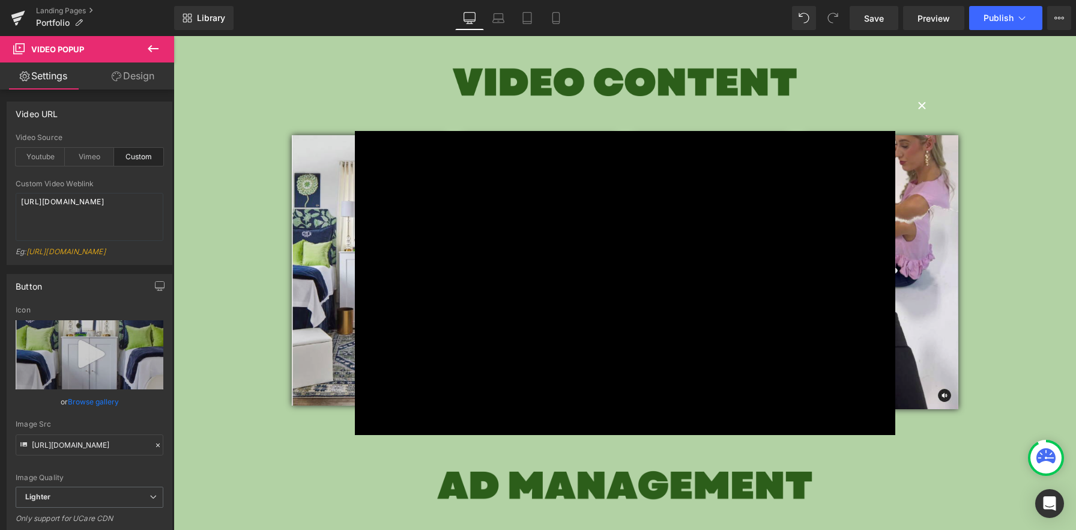
click at [925, 98] on button "×" at bounding box center [922, 104] width 24 height 24
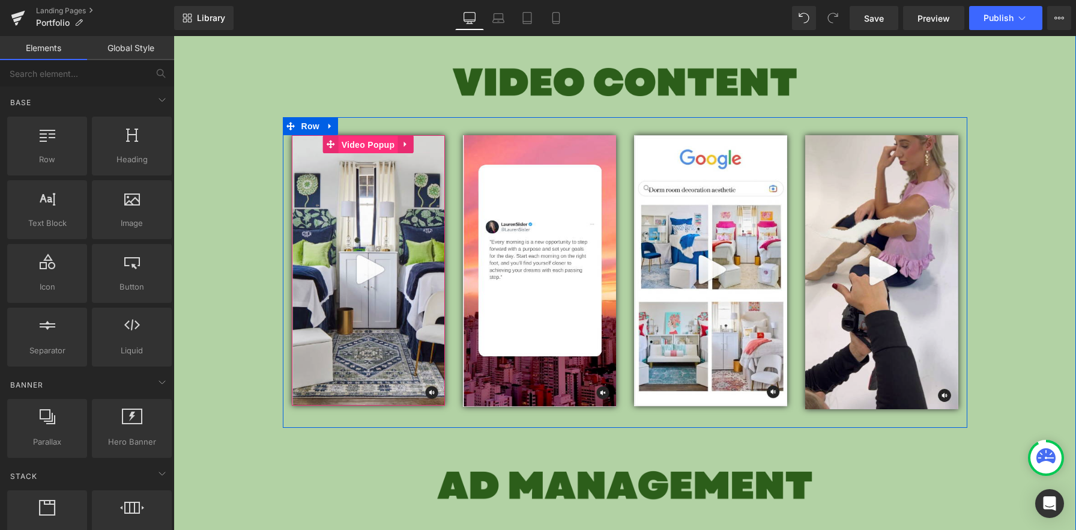
click at [354, 147] on span "Video Popup" at bounding box center [368, 145] width 59 height 18
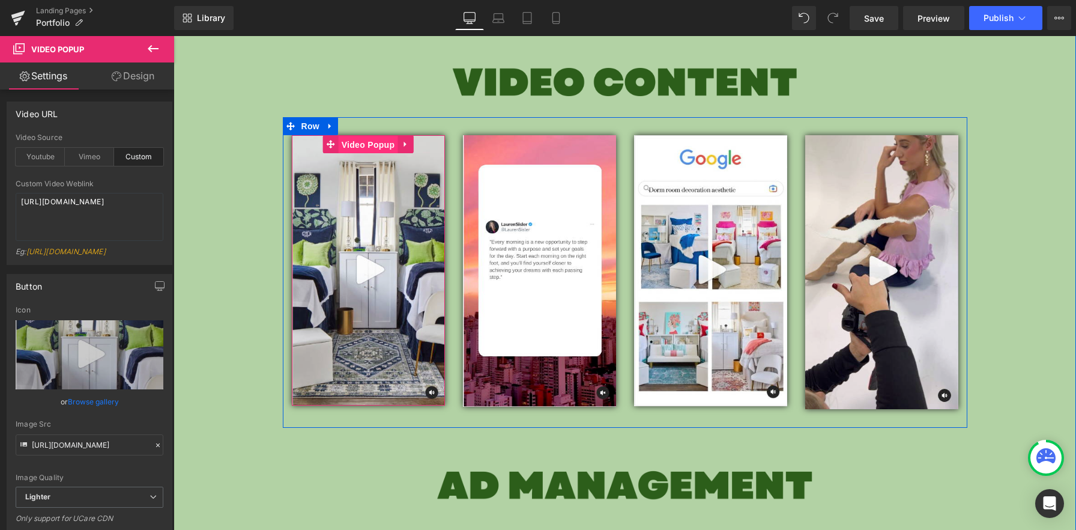
click at [375, 139] on span "Video Popup" at bounding box center [368, 145] width 59 height 18
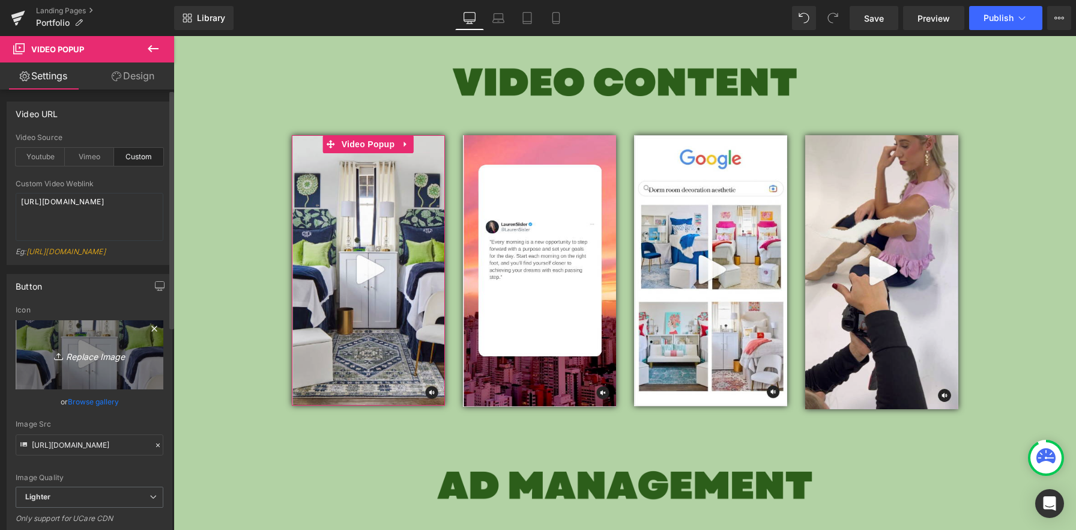
click at [90, 362] on icon "Replace Image" at bounding box center [89, 354] width 96 height 15
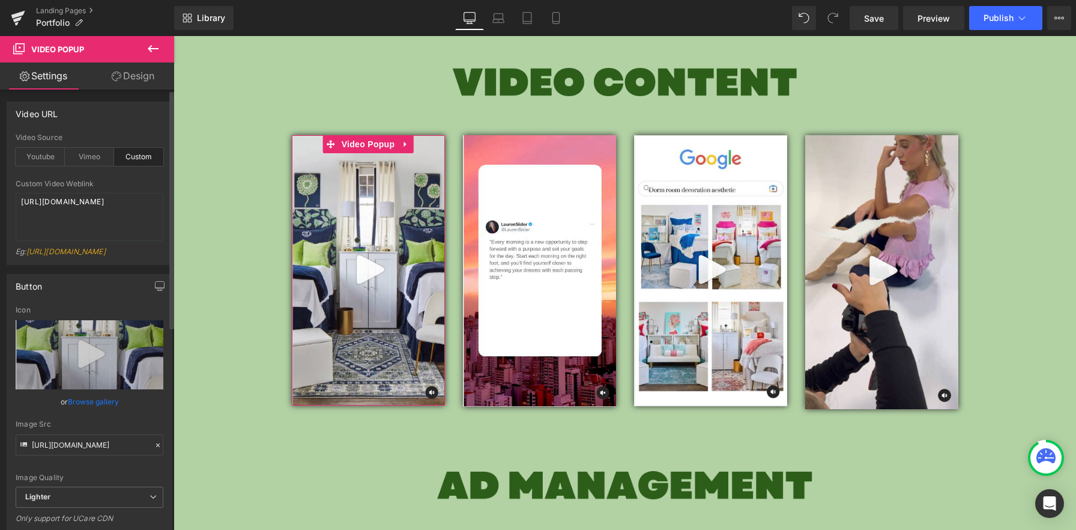
click at [100, 412] on link "Browse gallery" at bounding box center [93, 401] width 51 height 21
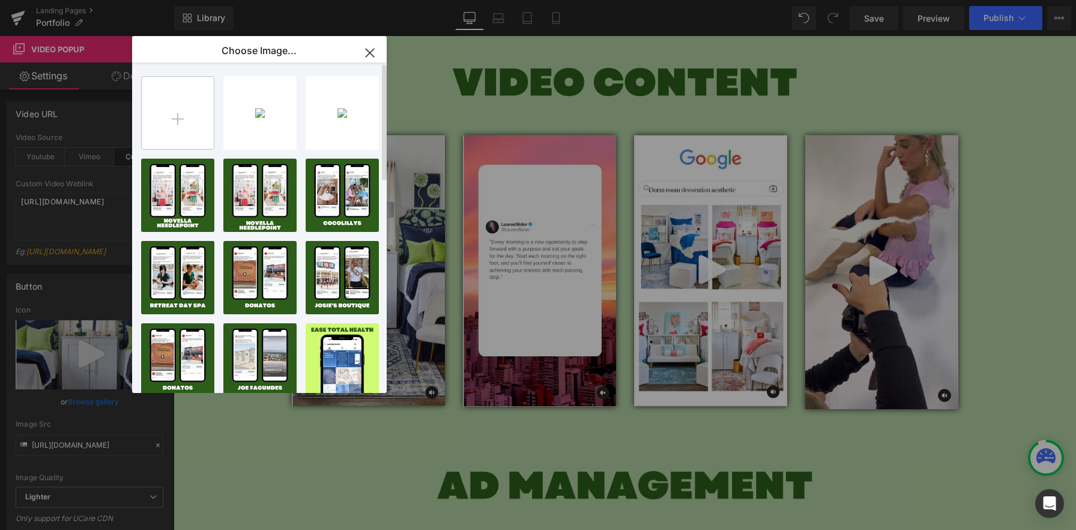
click at [172, 121] on input "file" at bounding box center [178, 113] width 72 height 72
type input "C:\fakepath\Screenshot [DATE] 6.13.39 PM.png"
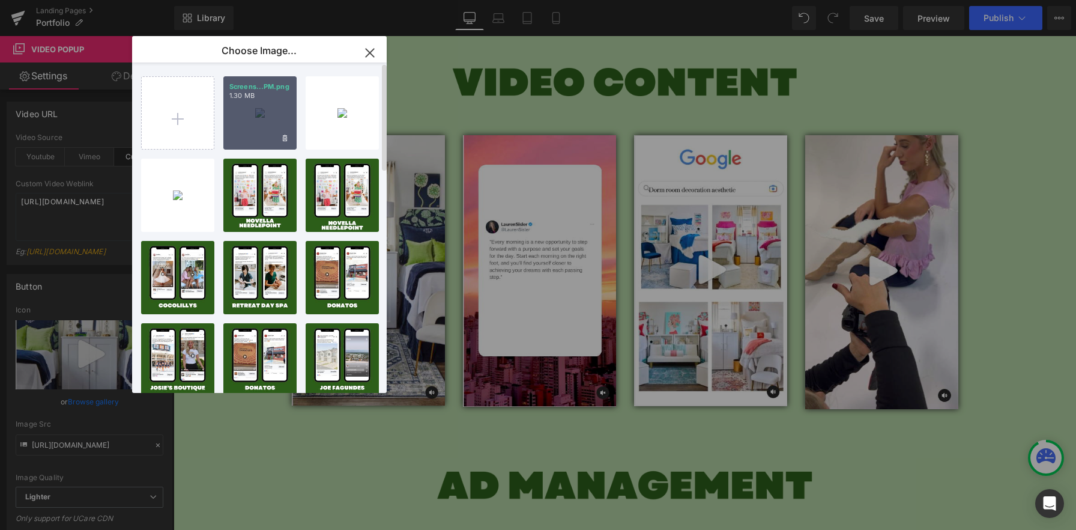
click at [287, 107] on div "Screens...PM.png 1.30 MB" at bounding box center [259, 112] width 73 height 73
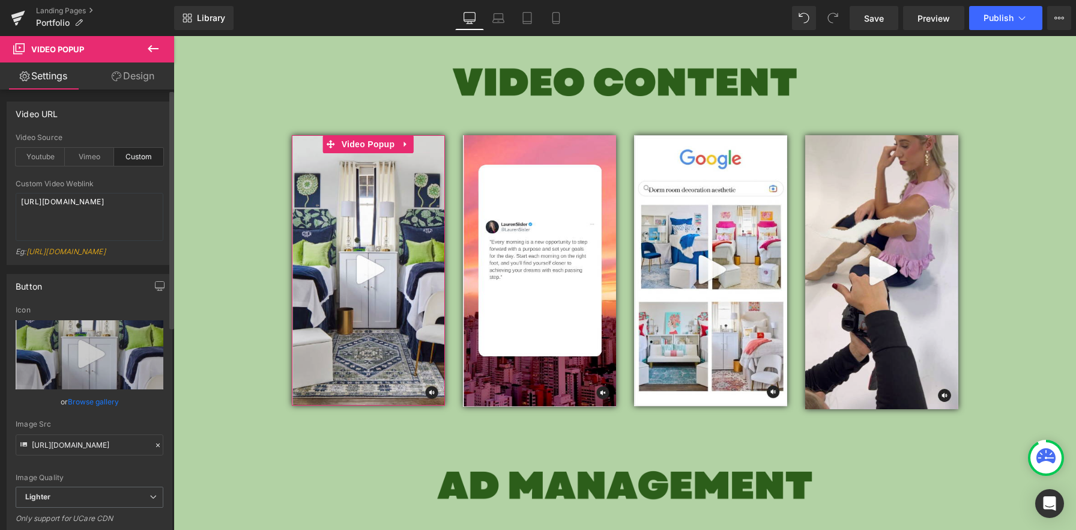
click at [92, 412] on link "Browse gallery" at bounding box center [93, 401] width 51 height 21
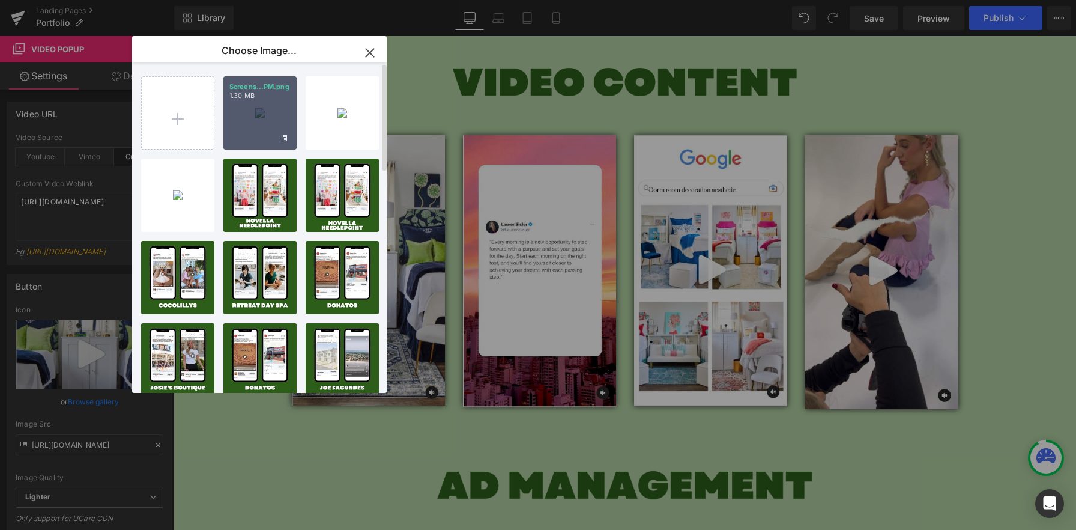
click at [273, 119] on div "Screens...PM.png 1.30 MB" at bounding box center [259, 112] width 73 height 73
type input "[URL][DOMAIN_NAME]"
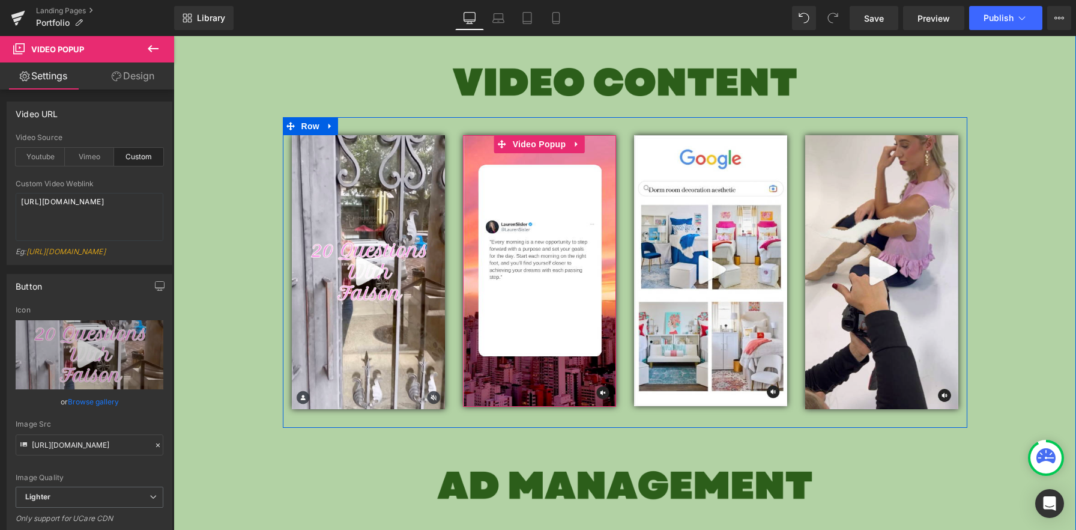
click at [549, 251] on img at bounding box center [539, 270] width 153 height 271
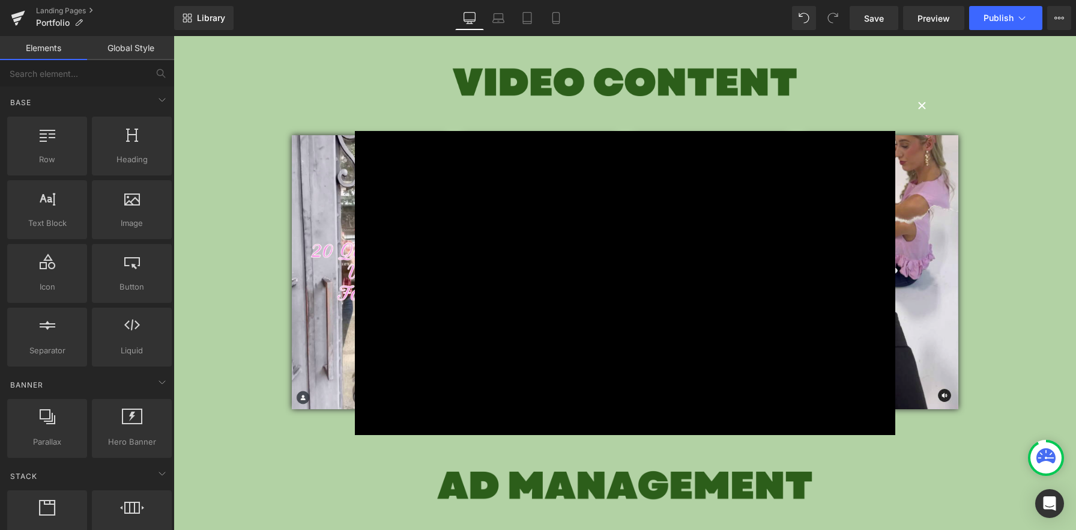
click at [922, 103] on button "×" at bounding box center [922, 104] width 24 height 24
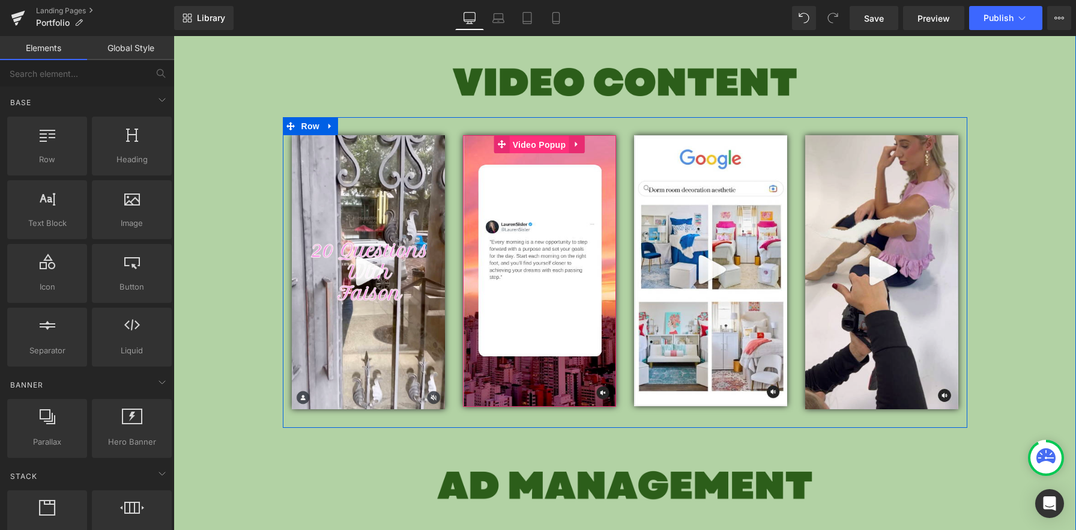
click at [545, 144] on span "Video Popup" at bounding box center [539, 145] width 59 height 18
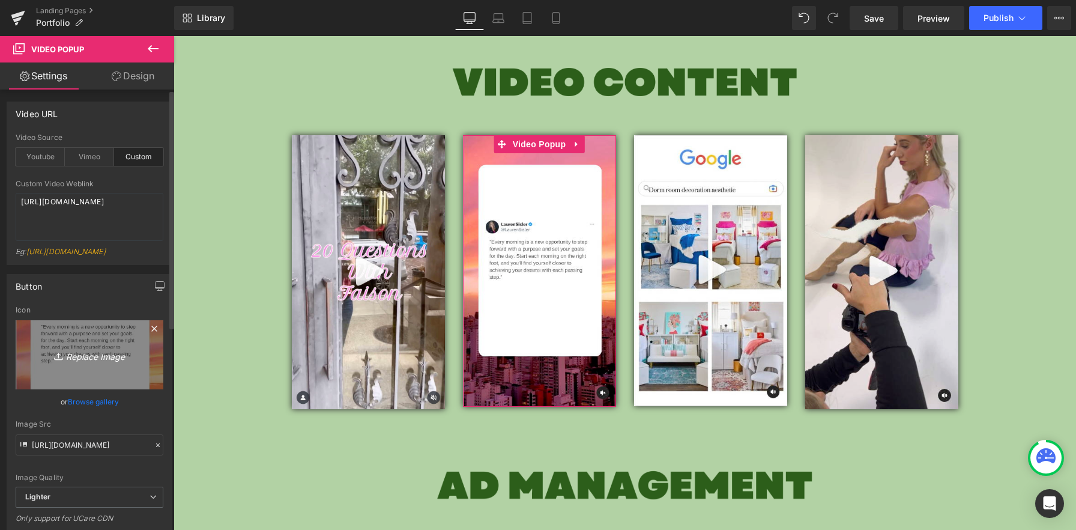
click at [93, 362] on icon "Replace Image" at bounding box center [89, 354] width 96 height 15
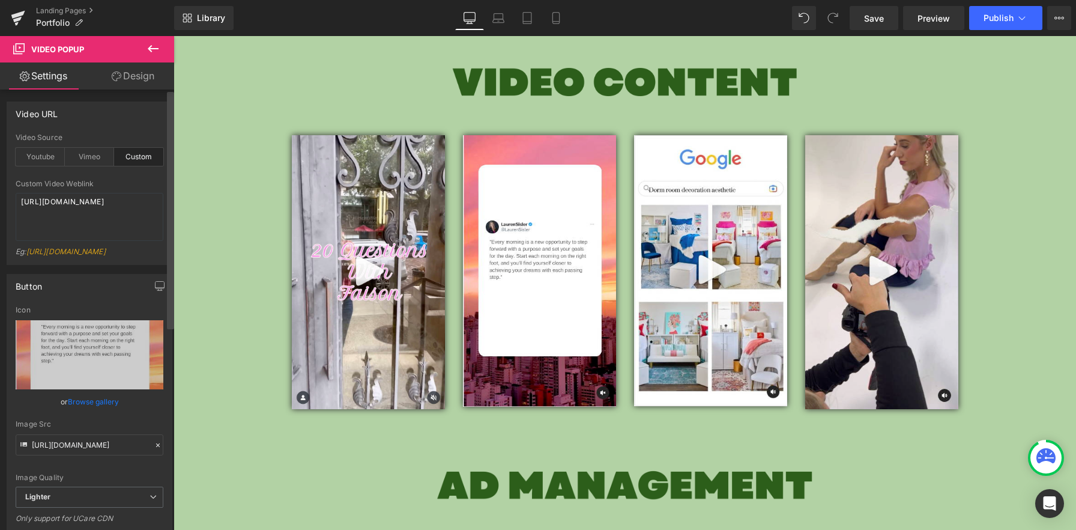
type input "C:\fakepath\Screenshot [DATE] 6.14.38 PM.png"
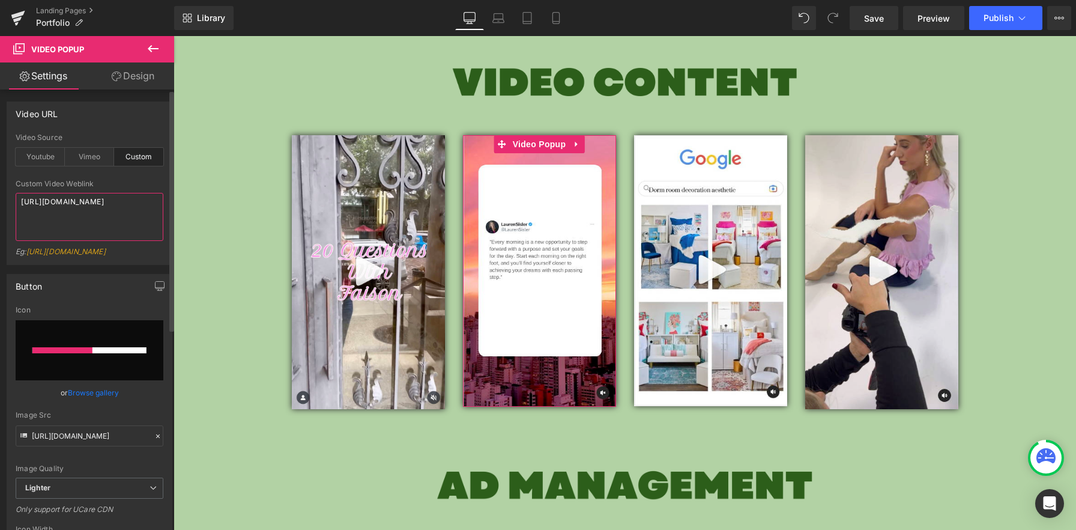
click at [76, 217] on textarea "[URL][DOMAIN_NAME]" at bounding box center [90, 217] width 148 height 48
paste textarea "c203daf3401941759bac91d8f22c79d"
type textarea "[URL][DOMAIN_NAME]"
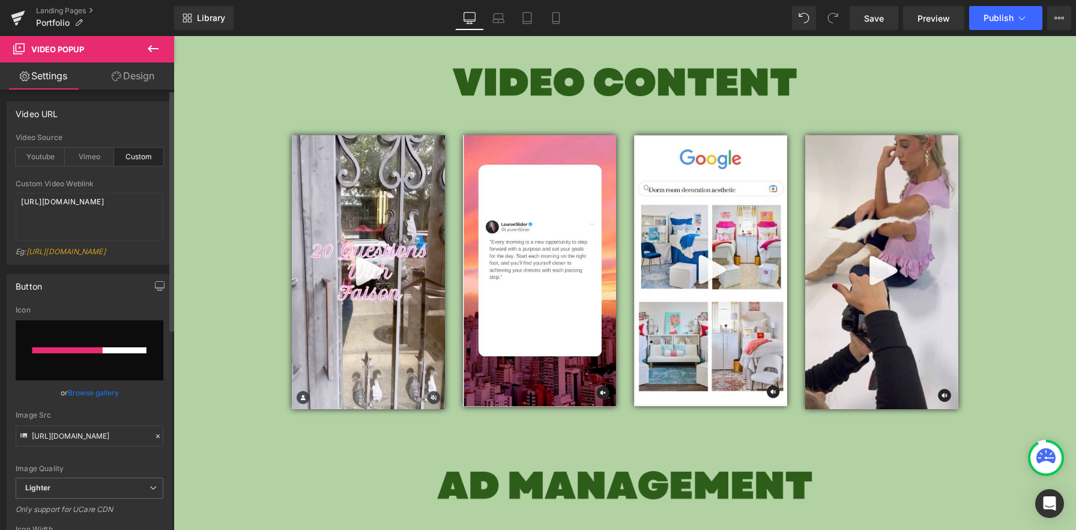
click at [165, 253] on div "custom Video Source Youtube Vimeo Custom YouTube Weblink [URL][DOMAIN_NAME] Eg:…" at bounding box center [89, 198] width 165 height 131
click at [102, 403] on link "Browse gallery" at bounding box center [93, 392] width 51 height 21
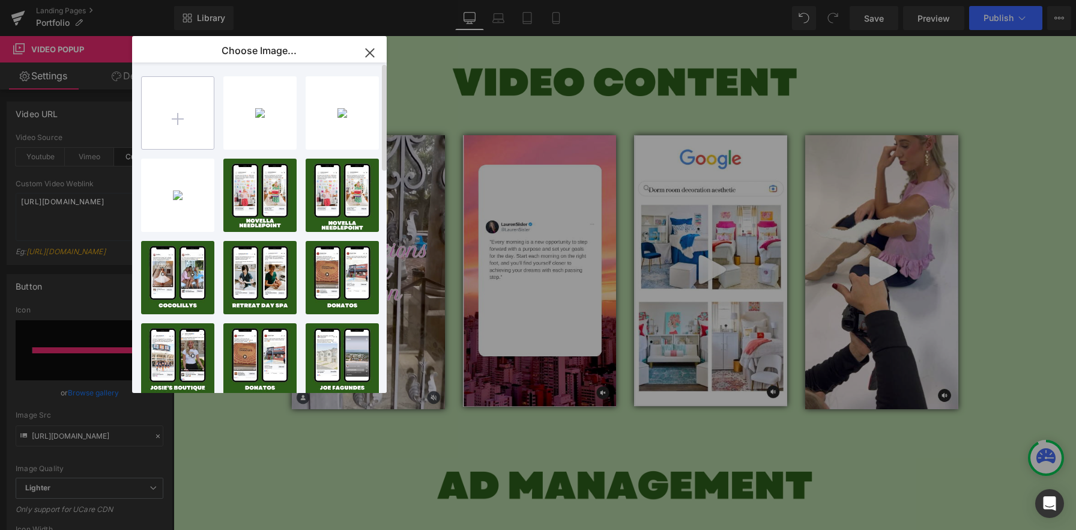
click at [194, 127] on input "file" at bounding box center [178, 113] width 72 height 72
type input "C:\fakepath\Screenshot [DATE] 6.14.38 PM.png"
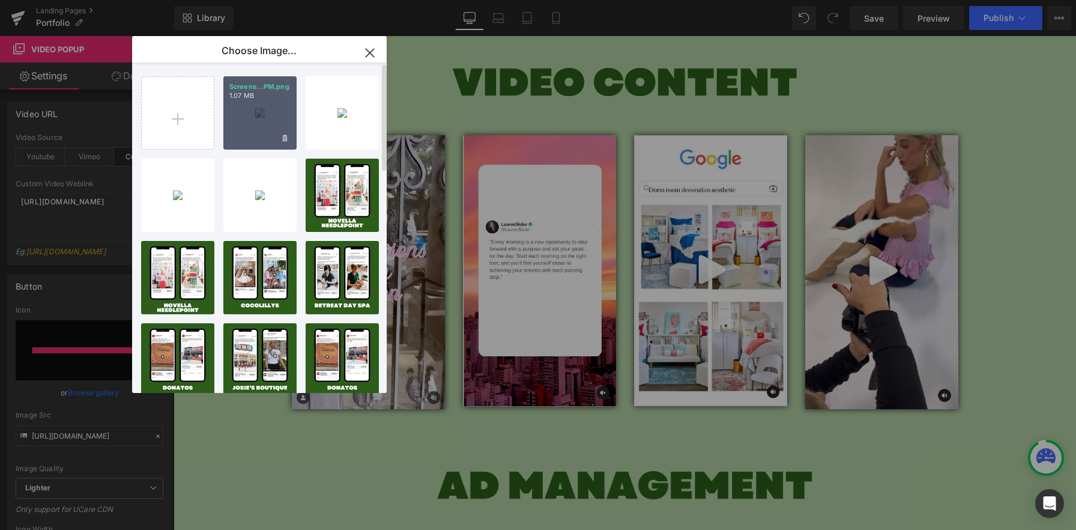
click at [269, 132] on div "Screens...PM.png 1.07 MB" at bounding box center [259, 112] width 73 height 73
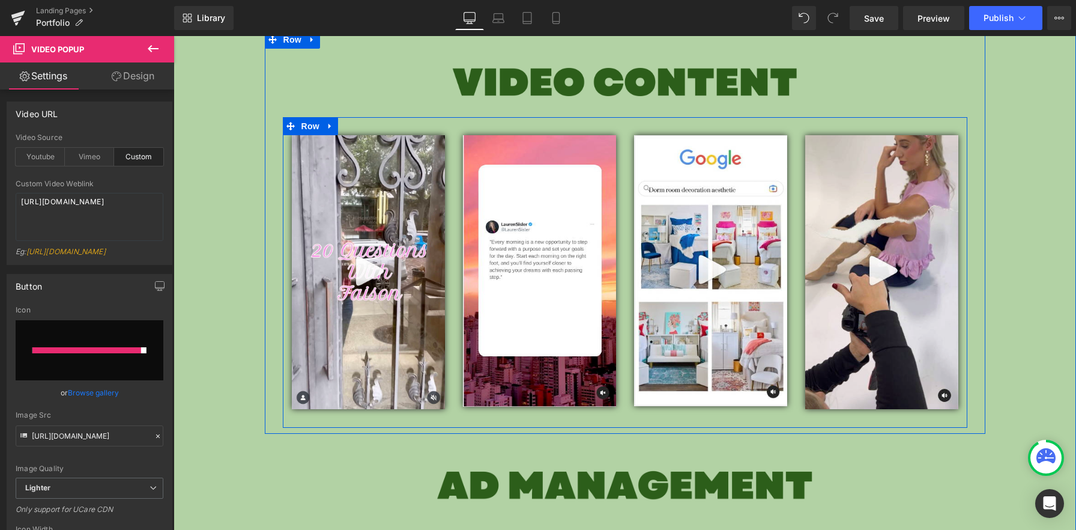
click at [768, 334] on img at bounding box center [710, 270] width 153 height 271
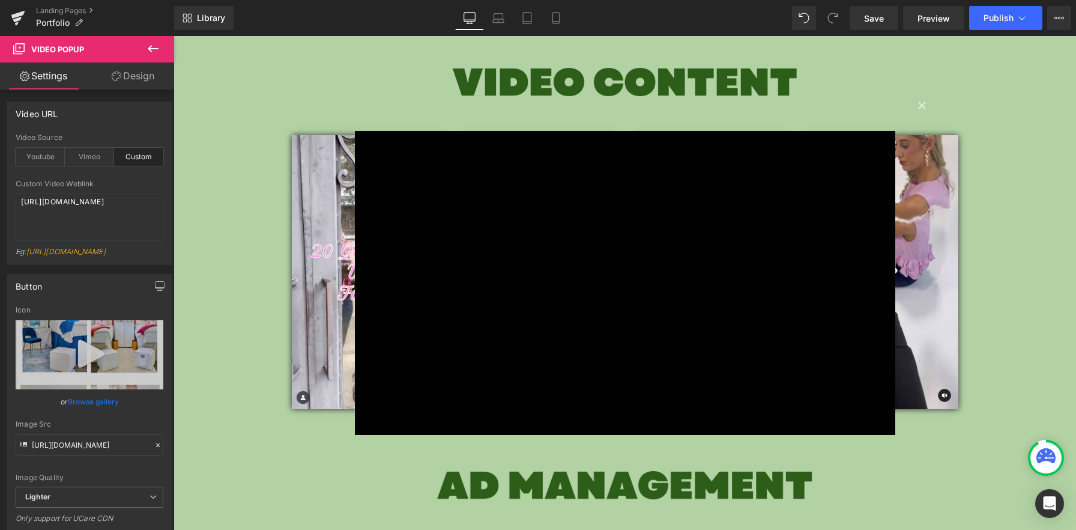
click at [286, 224] on div "× Loading..." at bounding box center [625, 283] width 903 height 494
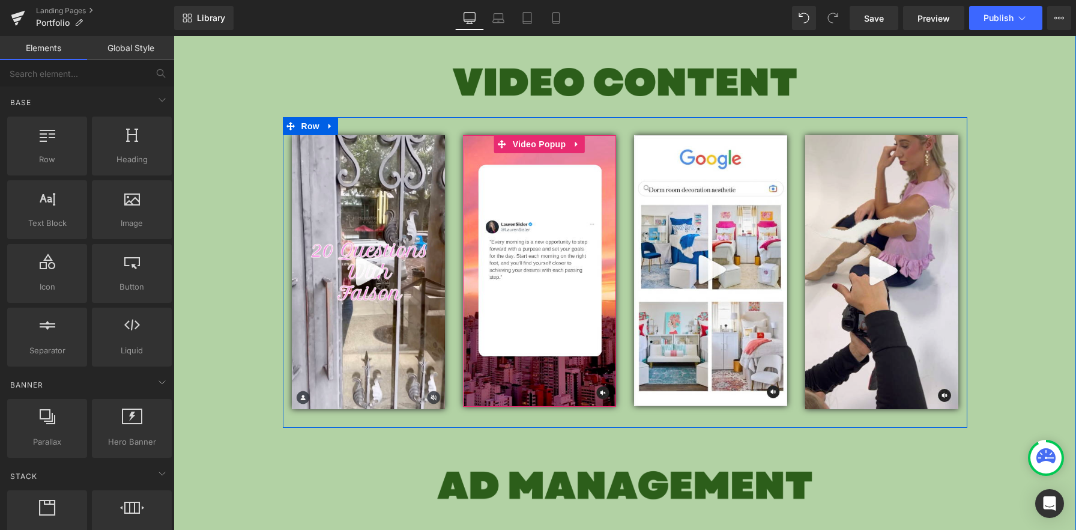
click at [528, 290] on img at bounding box center [539, 270] width 153 height 271
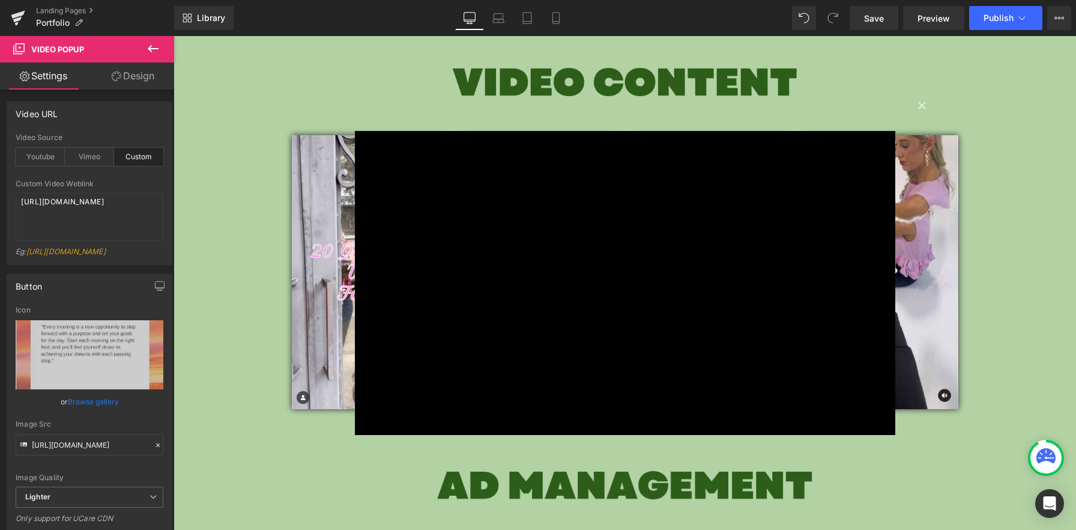
click at [216, 286] on div "× Loading..." at bounding box center [625, 283] width 903 height 494
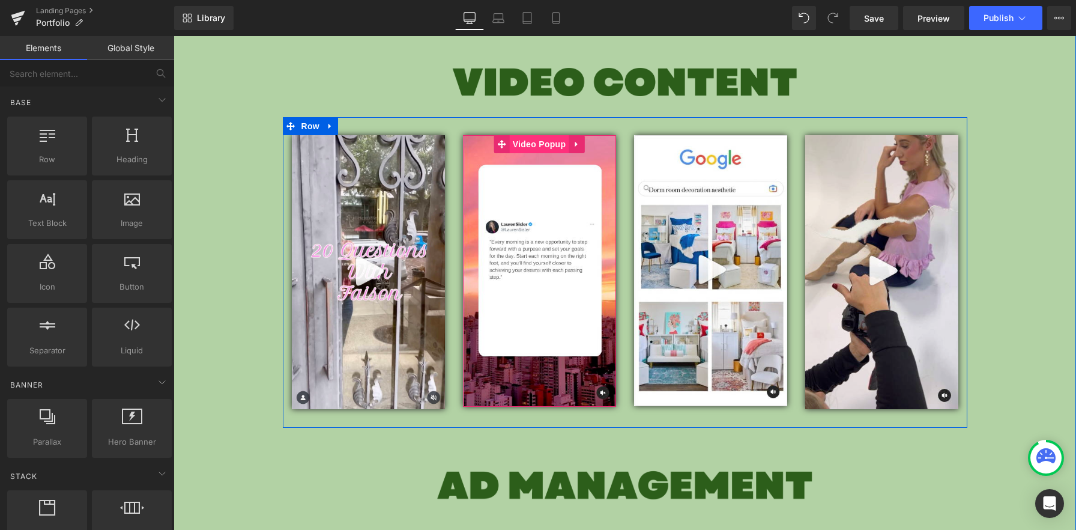
click at [541, 143] on span "Video Popup" at bounding box center [539, 144] width 59 height 18
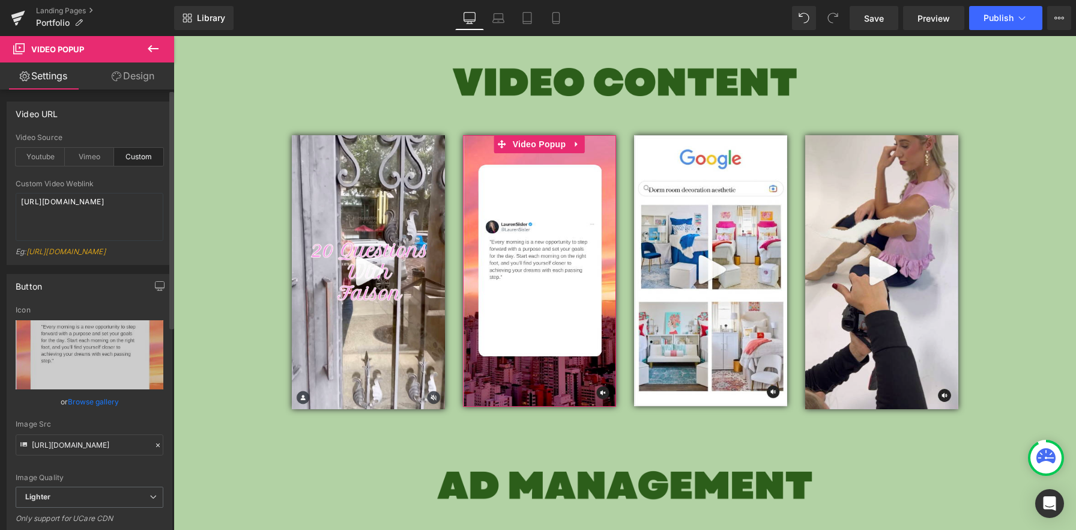
click at [89, 412] on link "Browse gallery" at bounding box center [93, 401] width 51 height 21
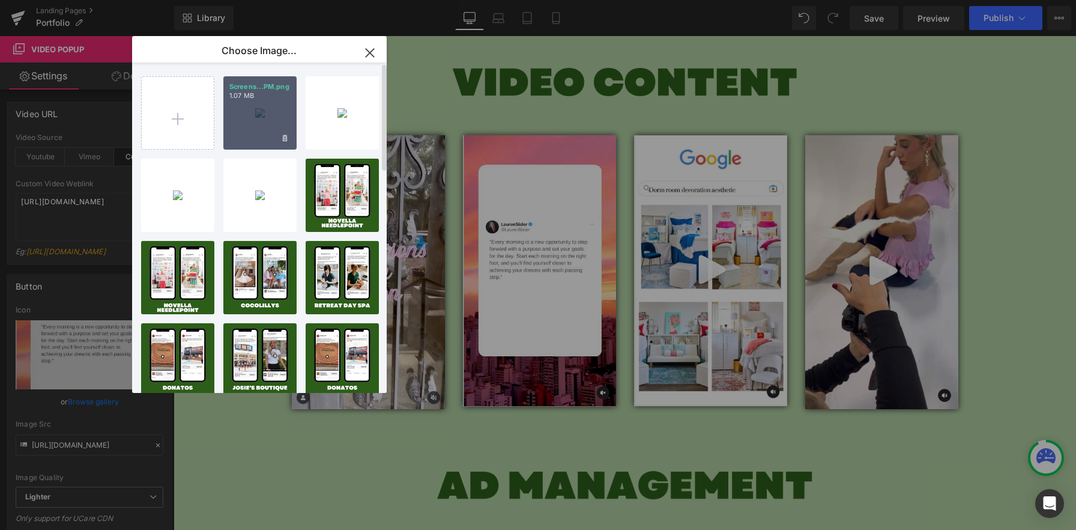
click at [267, 144] on div "Screens...PM.png 1.07 MB" at bounding box center [259, 112] width 73 height 73
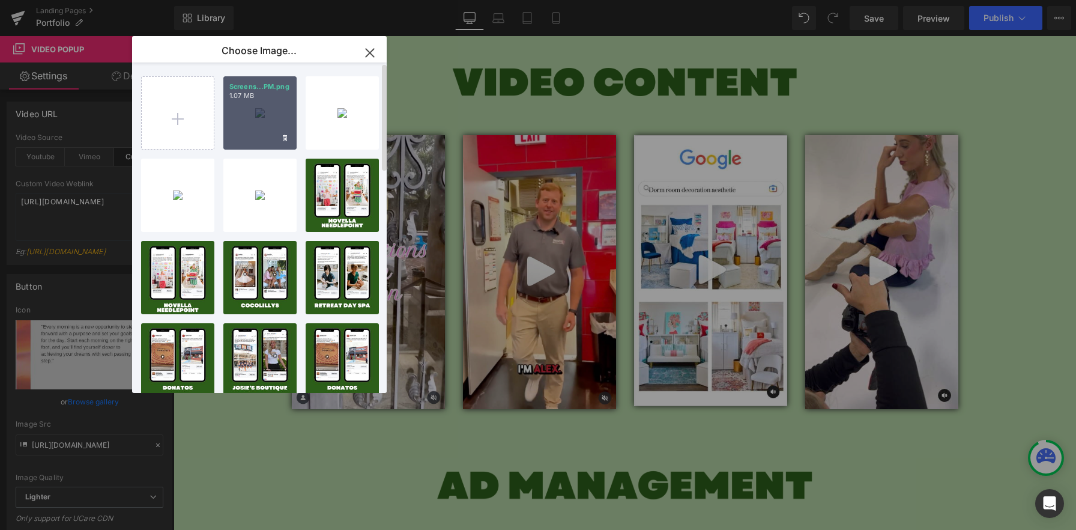
type input "[URL][DOMAIN_NAME]"
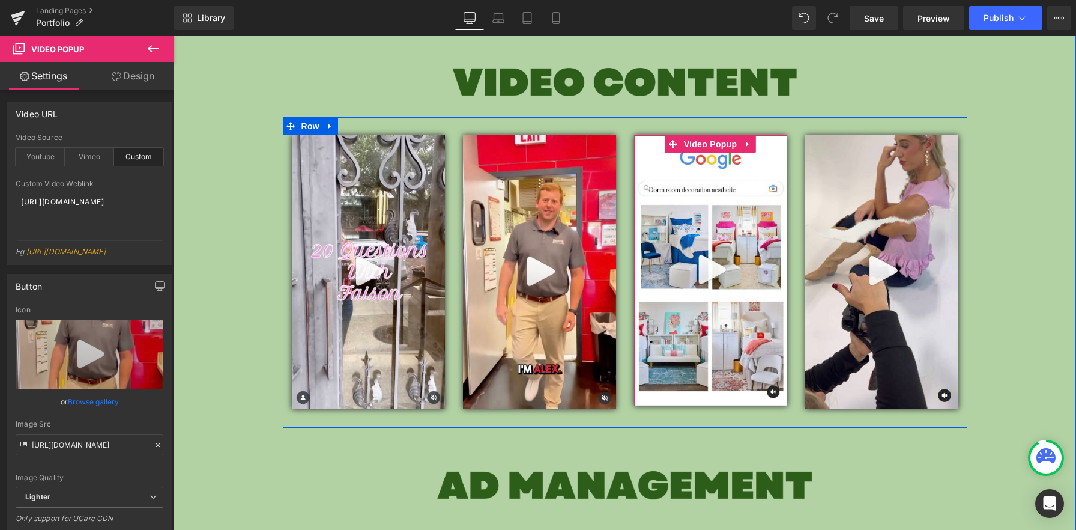
click at [749, 190] on img at bounding box center [710, 270] width 153 height 271
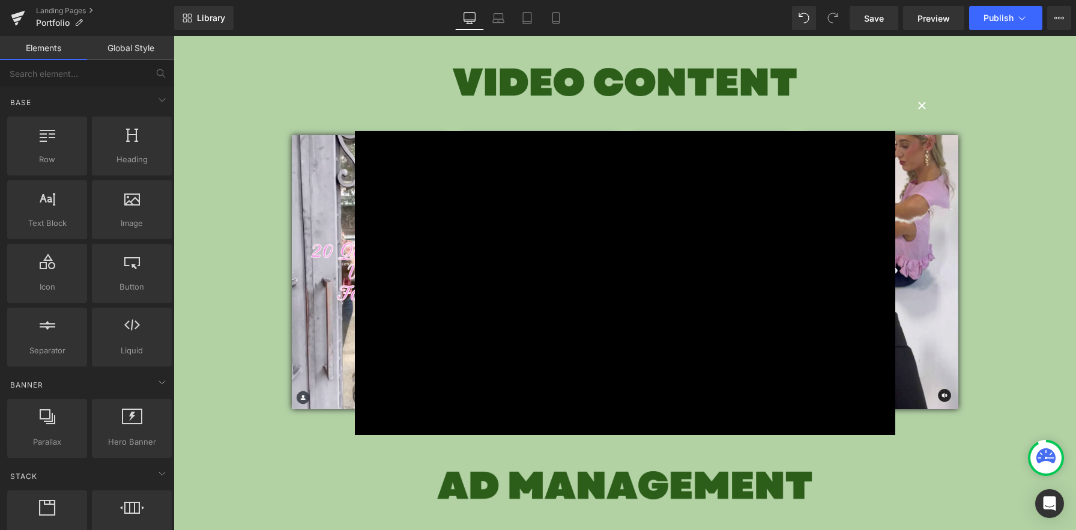
click at [919, 109] on button "×" at bounding box center [922, 104] width 24 height 24
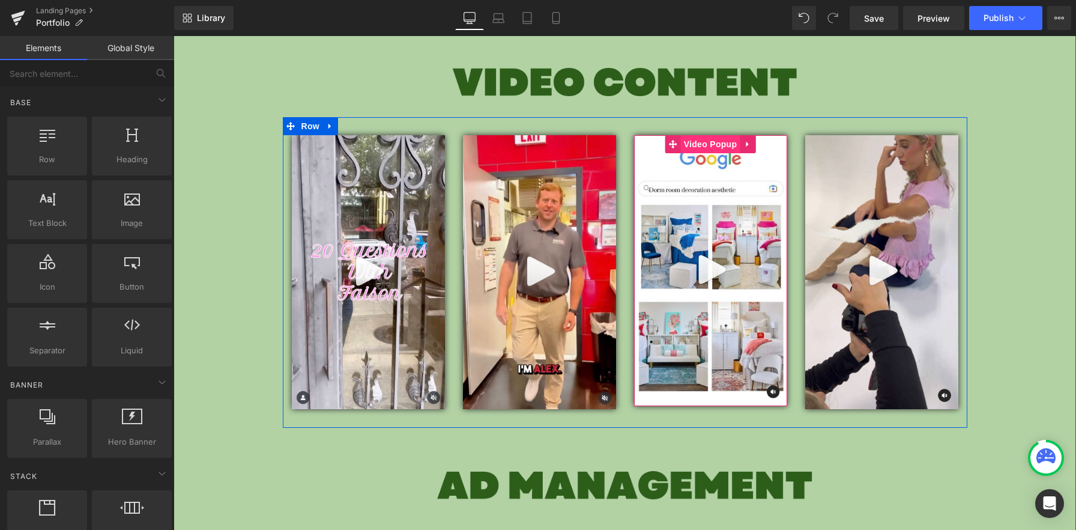
click at [698, 142] on span "Video Popup" at bounding box center [710, 144] width 59 height 18
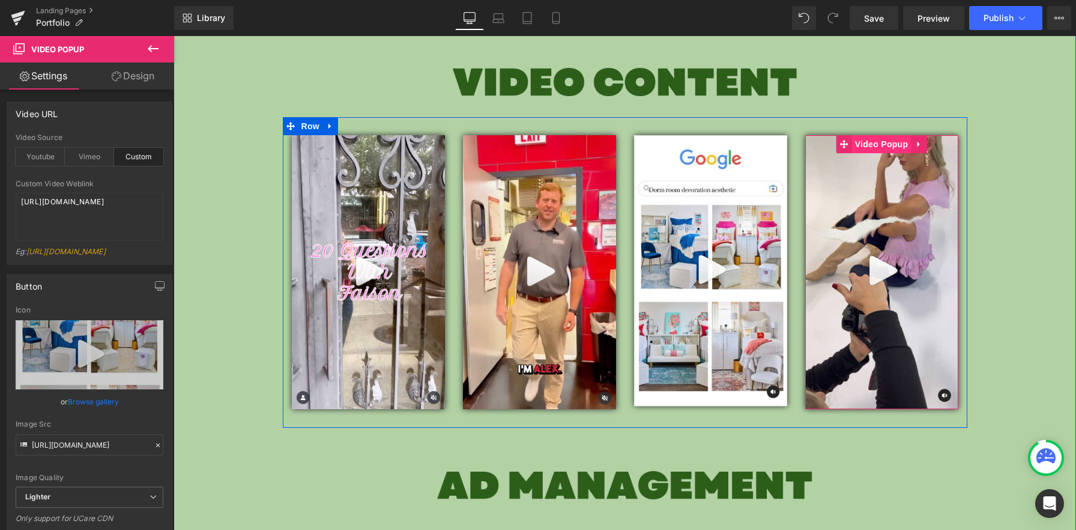
click at [866, 143] on span "Video Popup" at bounding box center [881, 144] width 59 height 18
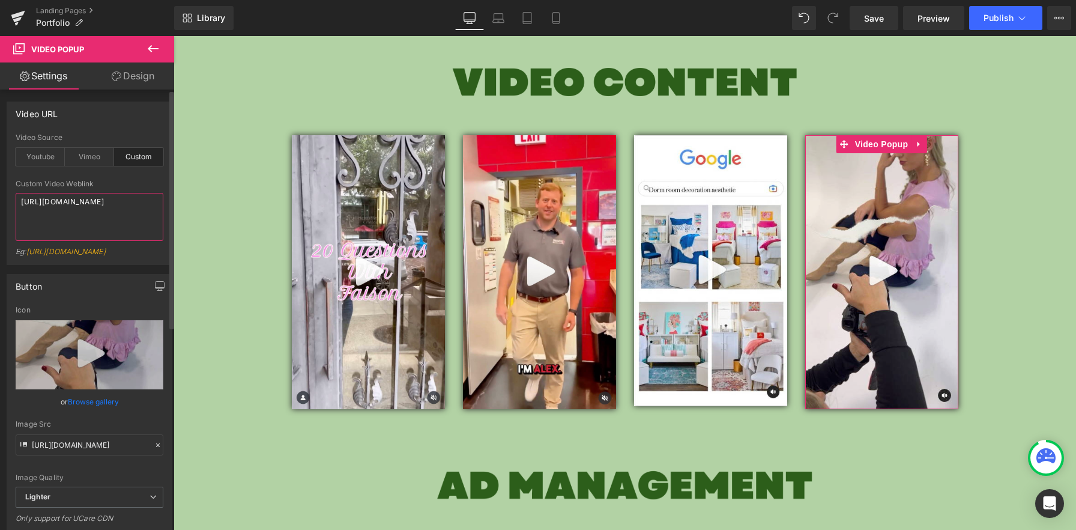
click at [79, 222] on textarea "[URL][DOMAIN_NAME]" at bounding box center [90, 217] width 148 height 48
type textarea "[URL][DOMAIN_NAME]"
click at [92, 247] on div "Eg: [URL][DOMAIN_NAME]" at bounding box center [90, 255] width 148 height 17
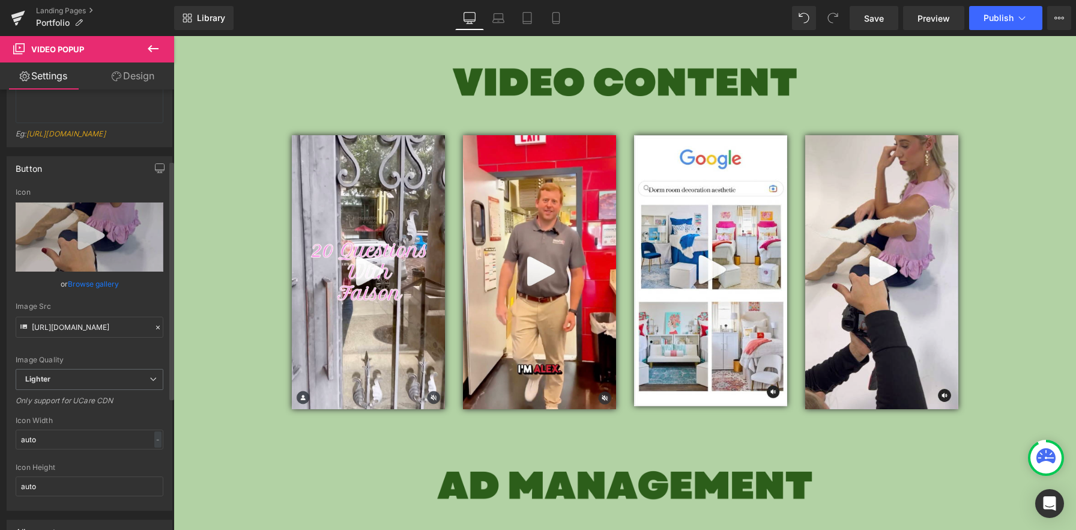
scroll to position [131, 0]
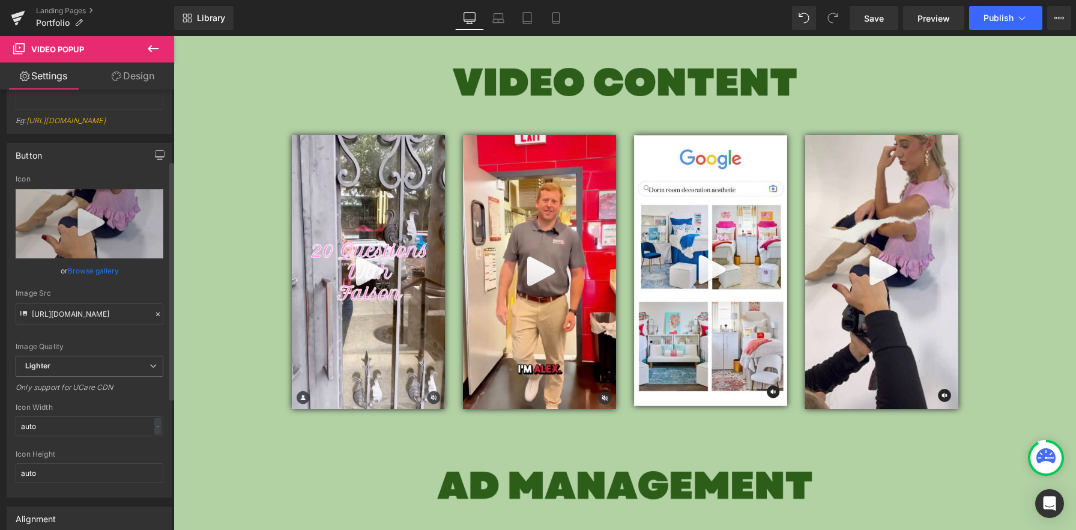
click at [92, 281] on link "Browse gallery" at bounding box center [93, 270] width 51 height 21
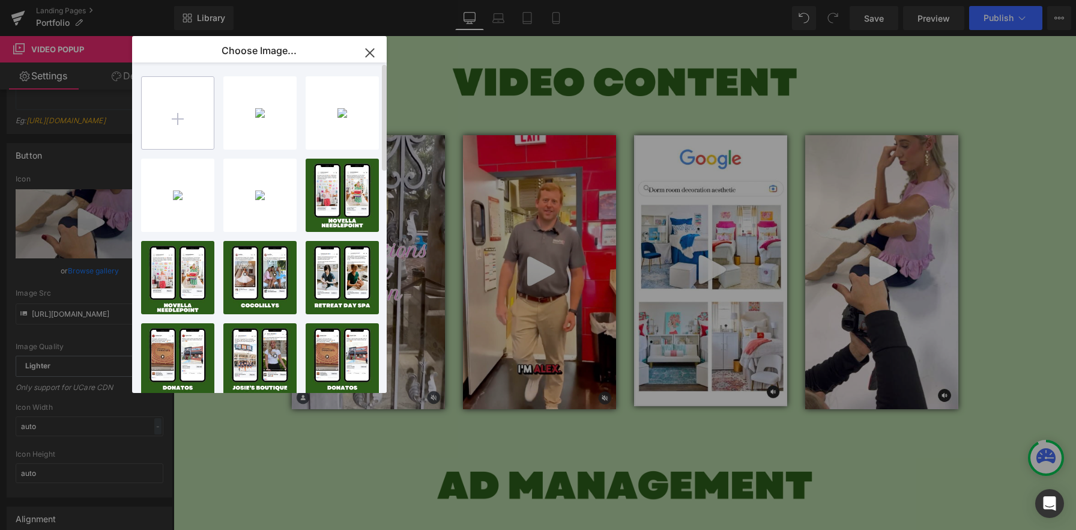
click at [180, 106] on input "file" at bounding box center [178, 113] width 72 height 72
type input "C:\fakepath\Screenshot [DATE] 6.15.21 PM.png"
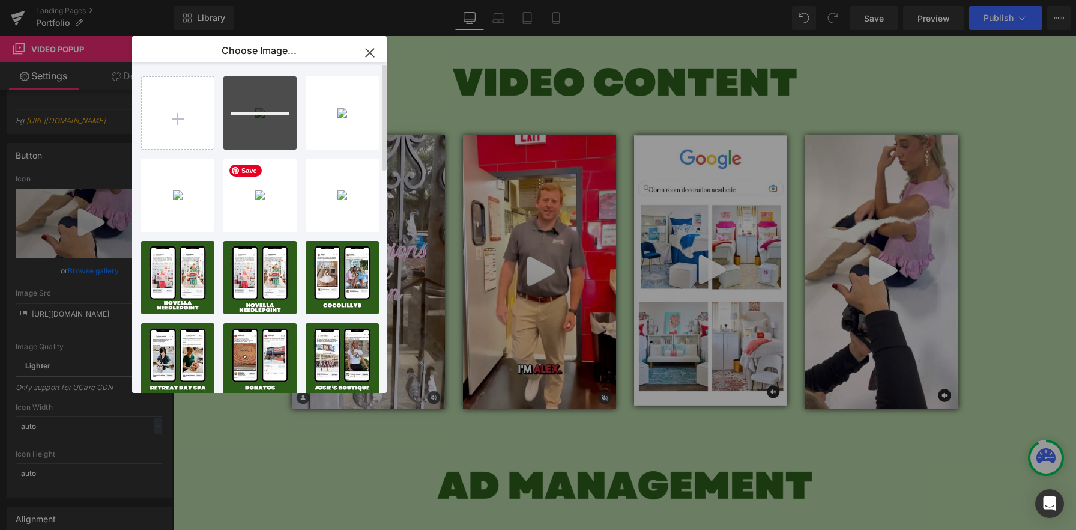
click at [196, 153] on div "Screens...PM.png 1.07 MB Delete image? Yes No Screens...PM.png 1.30 MB Delete i…" at bounding box center [266, 229] width 250 height 335
click at [197, 125] on input "file" at bounding box center [178, 113] width 72 height 72
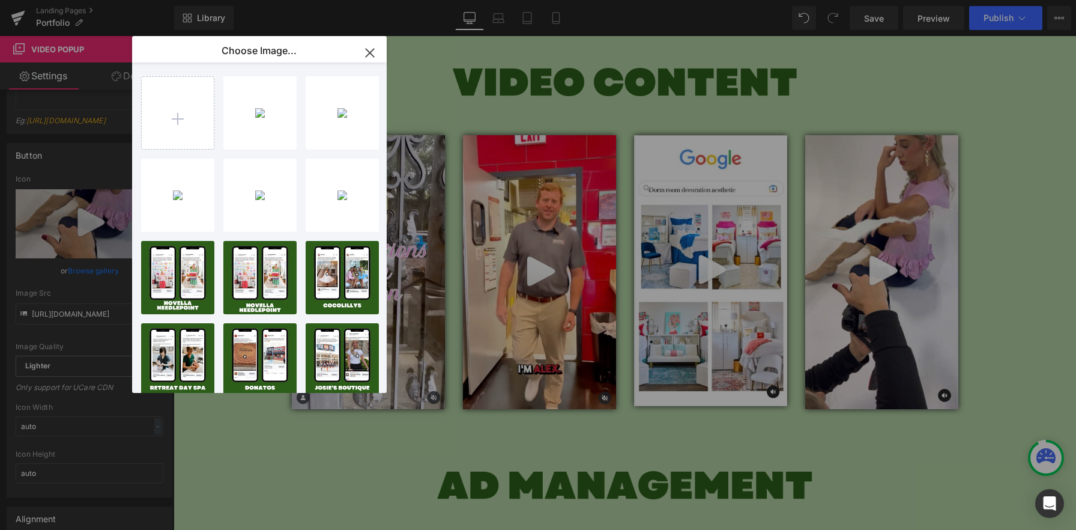
type input "C:\fakepath\Screenshot [DATE] 6.15.32 PM.png"
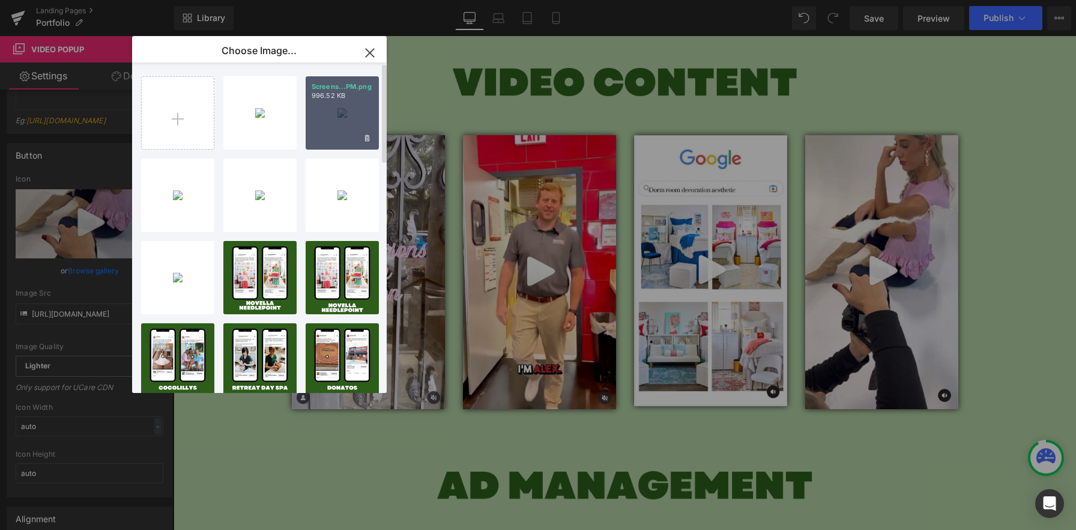
click at [343, 129] on div "Screens...PM.png 996.52 KB" at bounding box center [342, 112] width 73 height 73
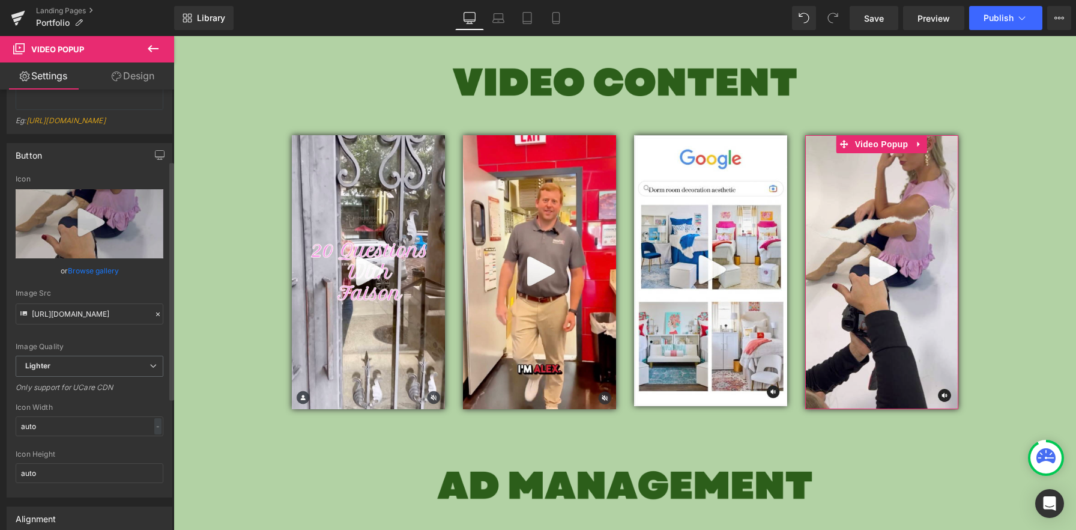
click at [109, 281] on link "Browse gallery" at bounding box center [93, 270] width 51 height 21
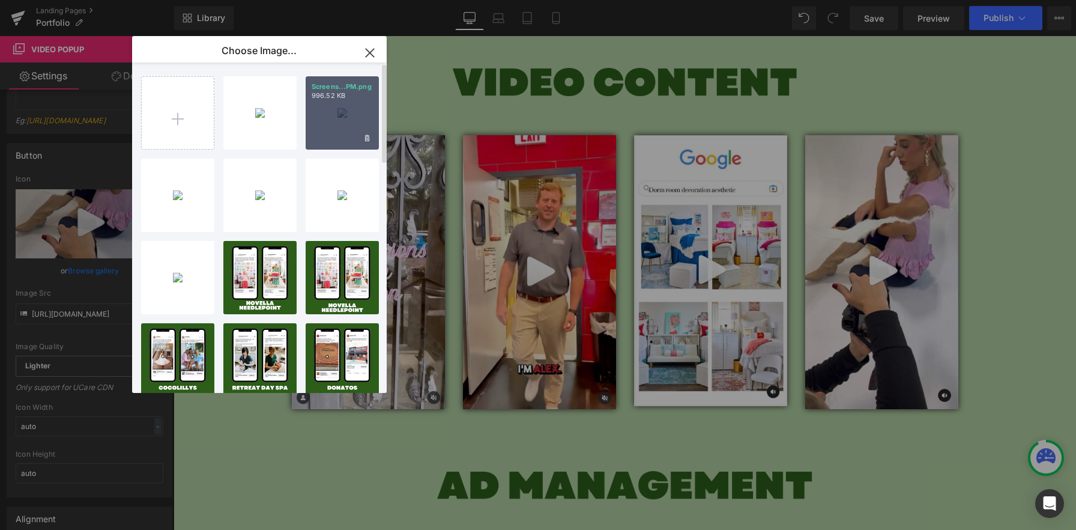
click at [357, 123] on div "Screens...PM.png 996.52 KB" at bounding box center [342, 112] width 73 height 73
type input "[URL][DOMAIN_NAME]"
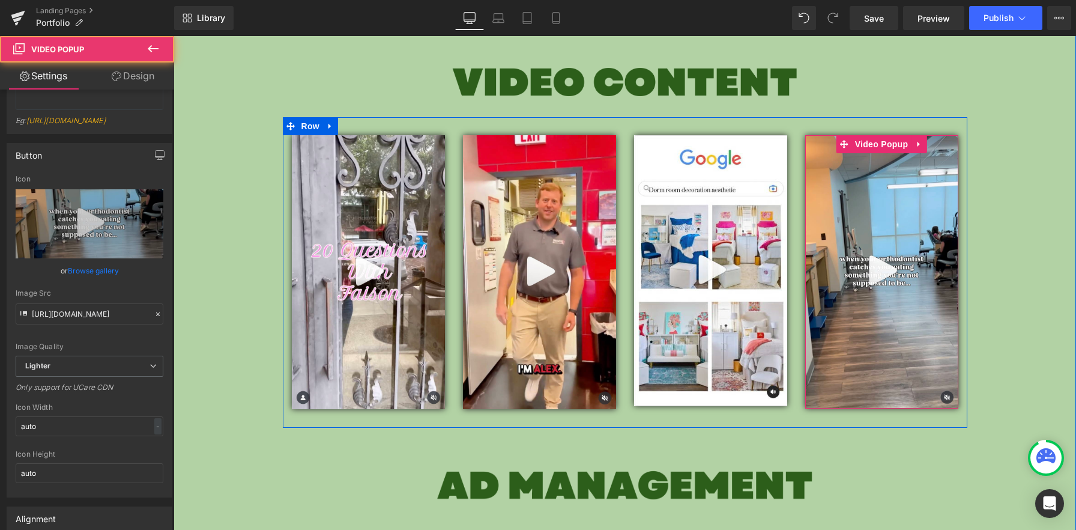
click at [885, 268] on img at bounding box center [881, 271] width 153 height 273
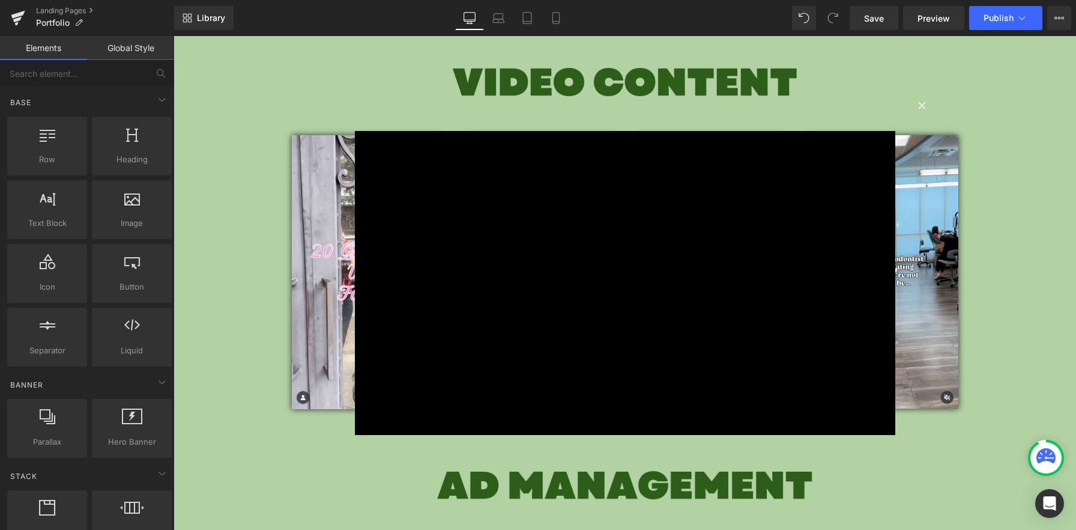
click at [961, 163] on div "× Loading..." at bounding box center [625, 283] width 903 height 494
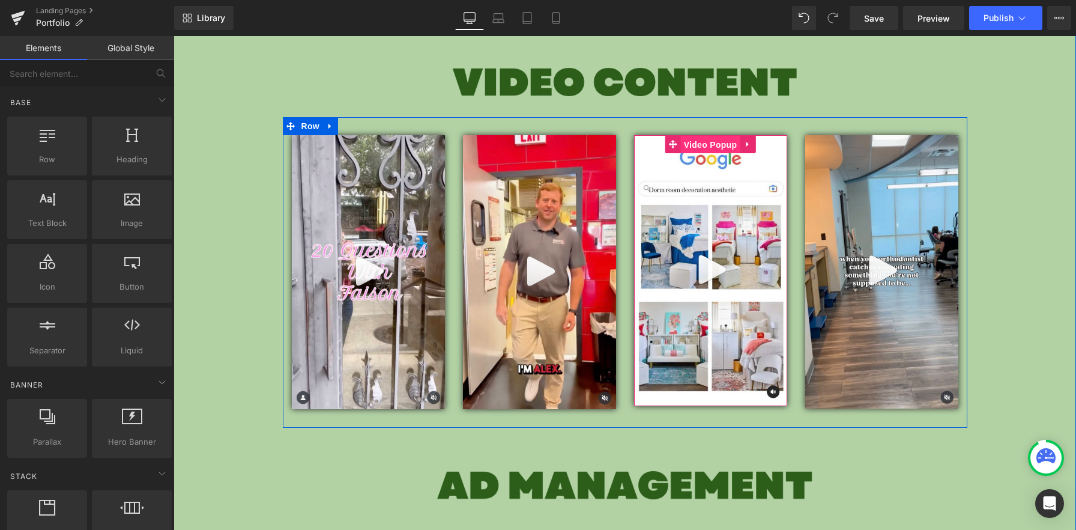
click at [702, 147] on span "Video Popup" at bounding box center [710, 145] width 59 height 18
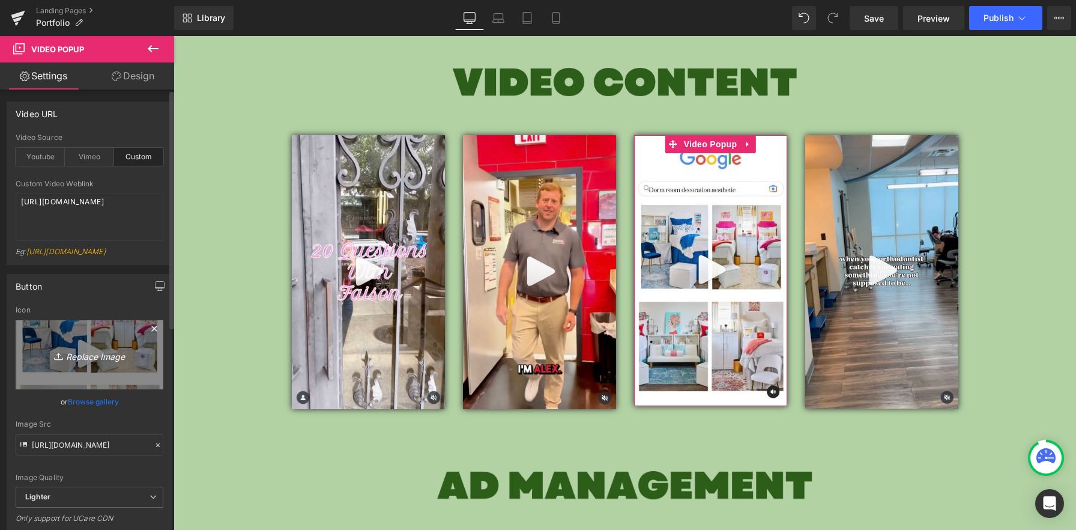
click at [86, 362] on icon "Replace Image" at bounding box center [89, 354] width 96 height 15
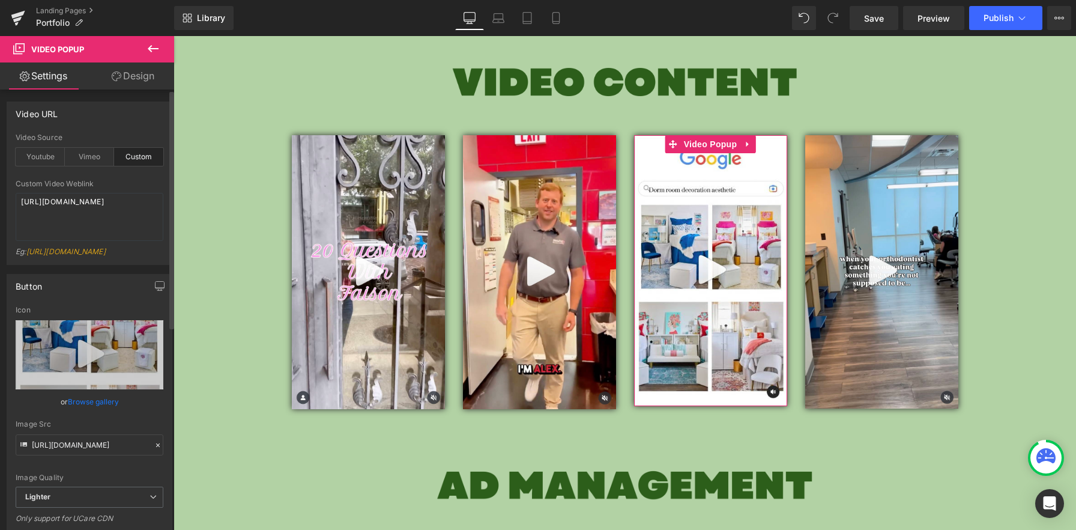
click at [106, 412] on link "Browse gallery" at bounding box center [93, 401] width 51 height 21
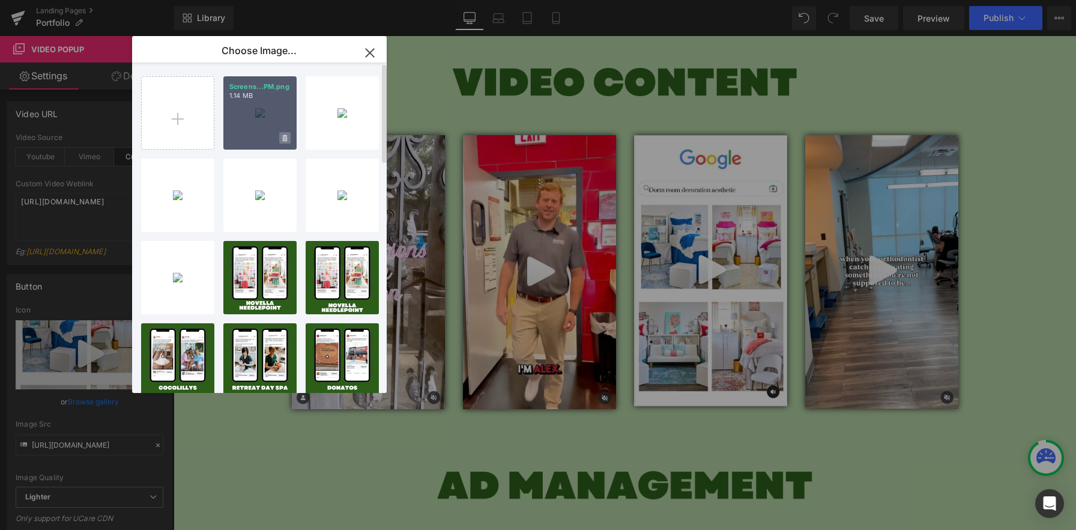
click at [285, 140] on icon at bounding box center [285, 139] width 4 height 8
click at [250, 113] on div "Delete image? Yes No" at bounding box center [259, 112] width 73 height 73
type input "[URL][DOMAIN_NAME]"
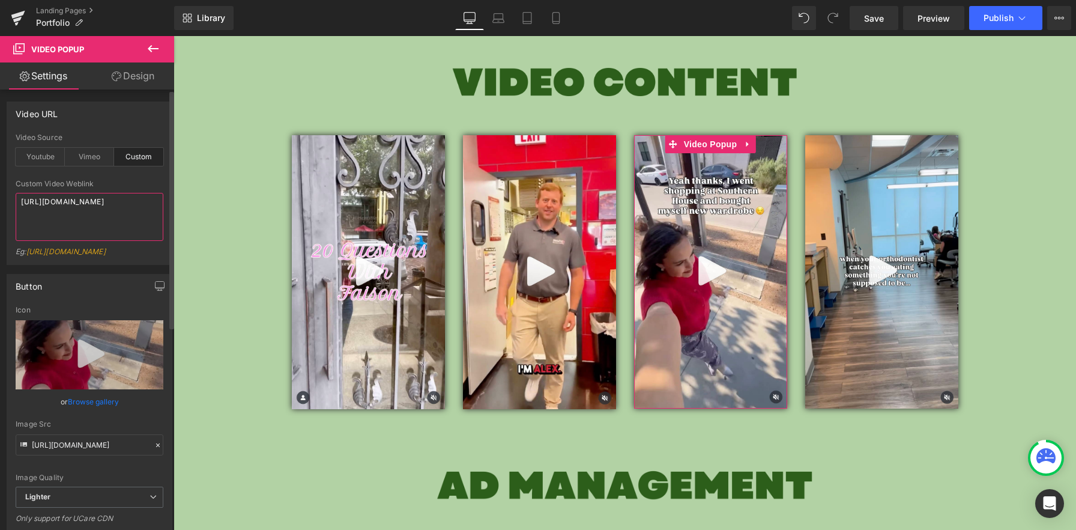
click at [129, 216] on textarea "[URL][DOMAIN_NAME]" at bounding box center [90, 217] width 148 height 48
paste textarea "8cb3ea8bc7af4af4a80e0f77eae555dc"
type textarea "[URL][DOMAIN_NAME]"
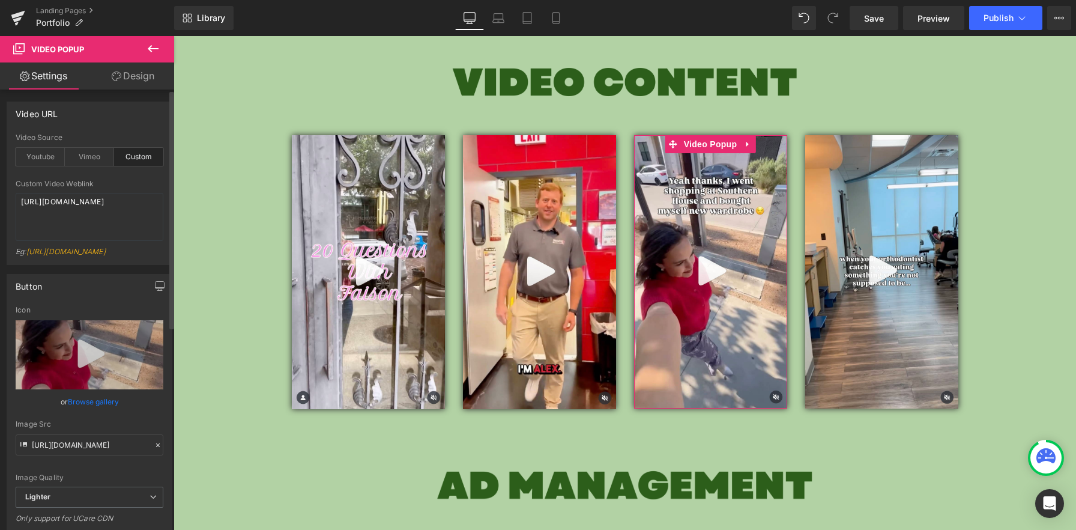
click at [156, 247] on div "Eg: [URL][DOMAIN_NAME]" at bounding box center [90, 255] width 148 height 17
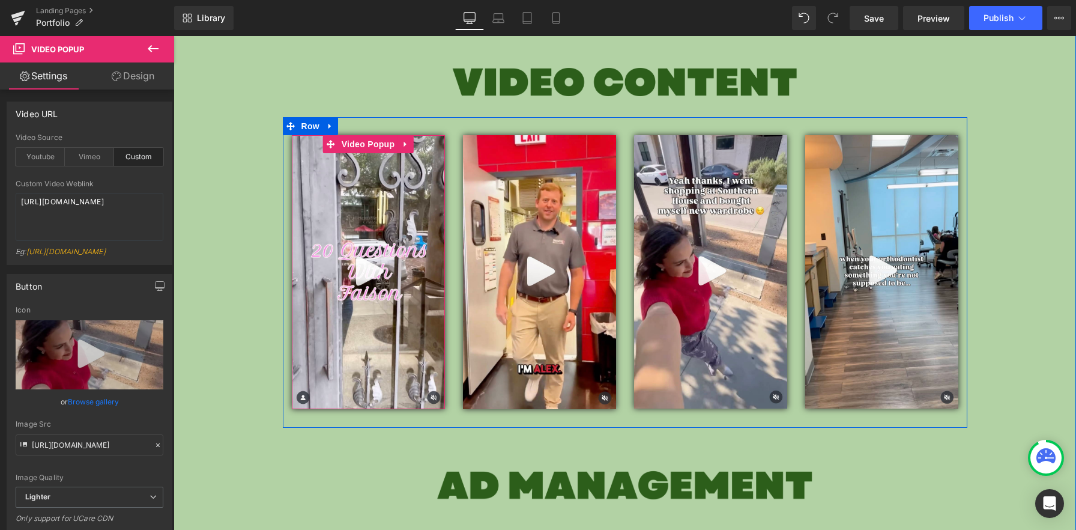
click at [359, 230] on img at bounding box center [368, 272] width 153 height 274
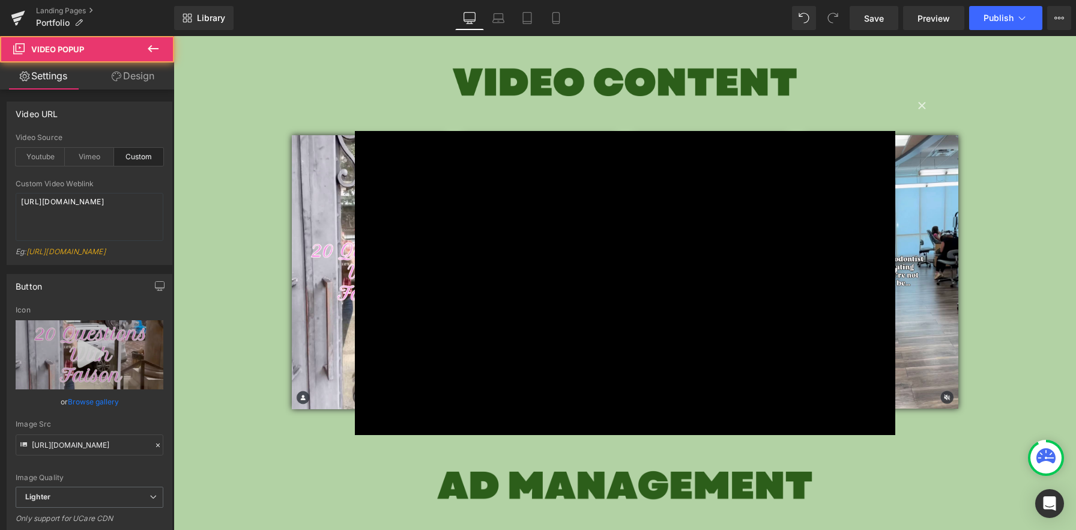
click at [293, 255] on div "× Loading..." at bounding box center [625, 283] width 903 height 494
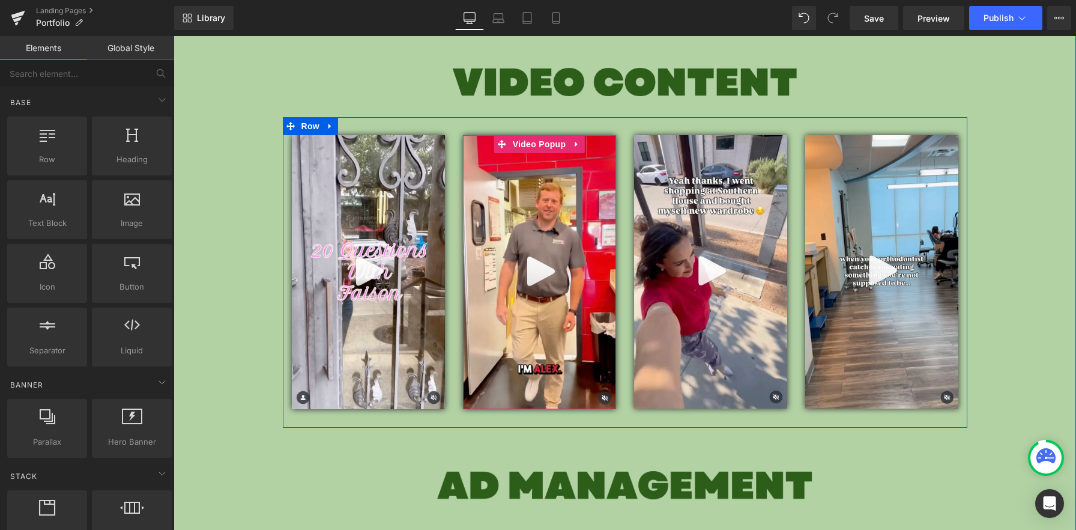
click at [569, 202] on img at bounding box center [539, 272] width 153 height 274
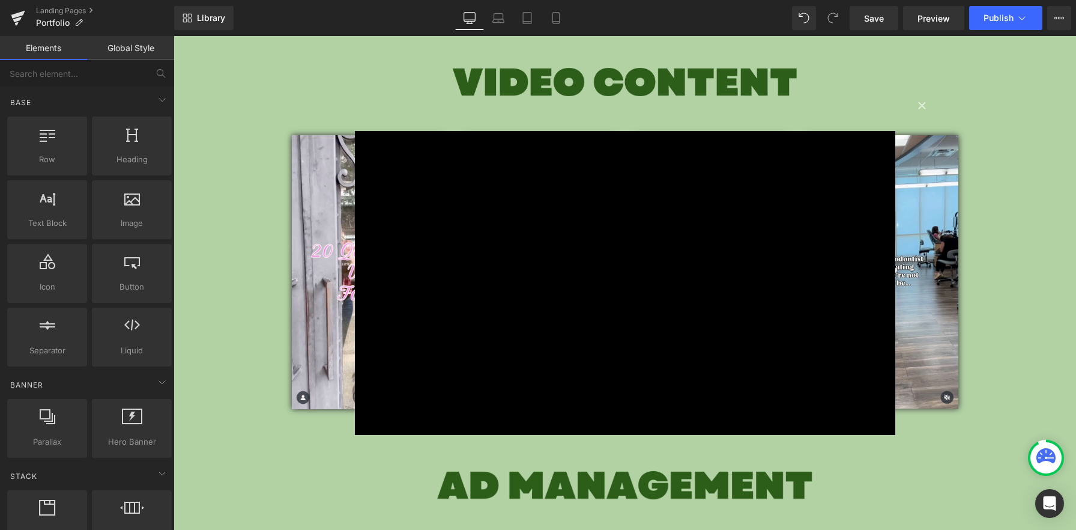
click at [997, 276] on div "× Loading..." at bounding box center [625, 283] width 903 height 494
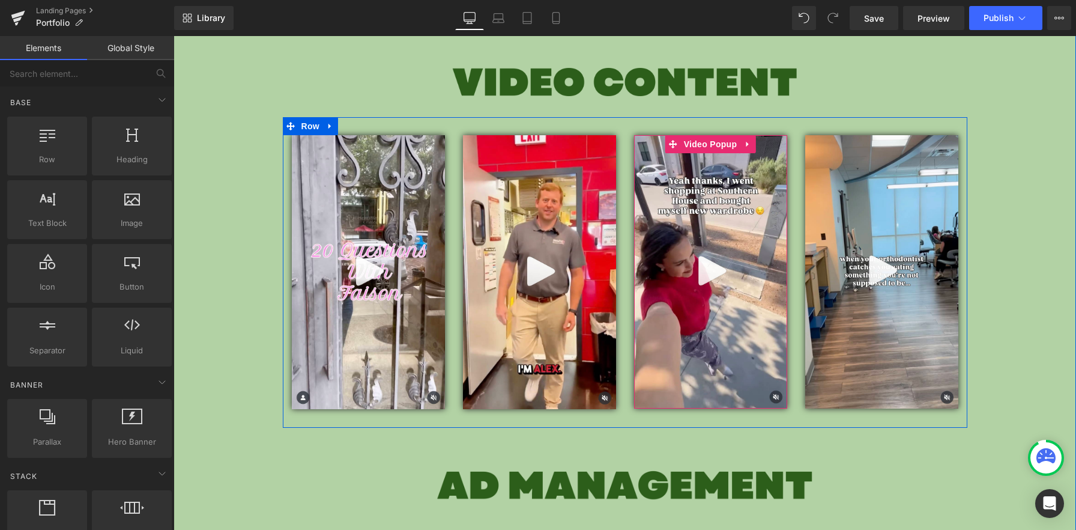
click at [735, 263] on img at bounding box center [710, 271] width 153 height 273
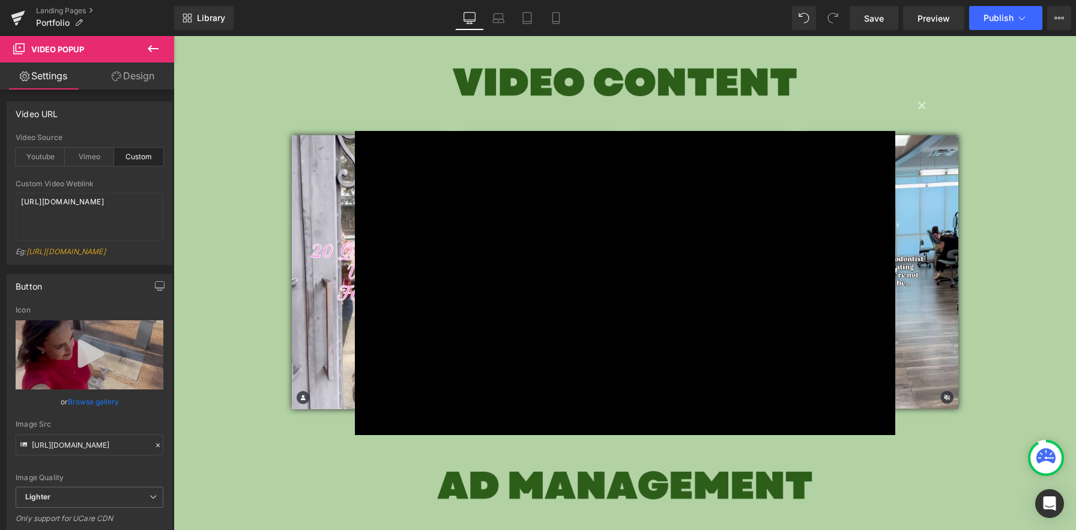
click at [1031, 219] on div "× Loading..." at bounding box center [625, 283] width 903 height 494
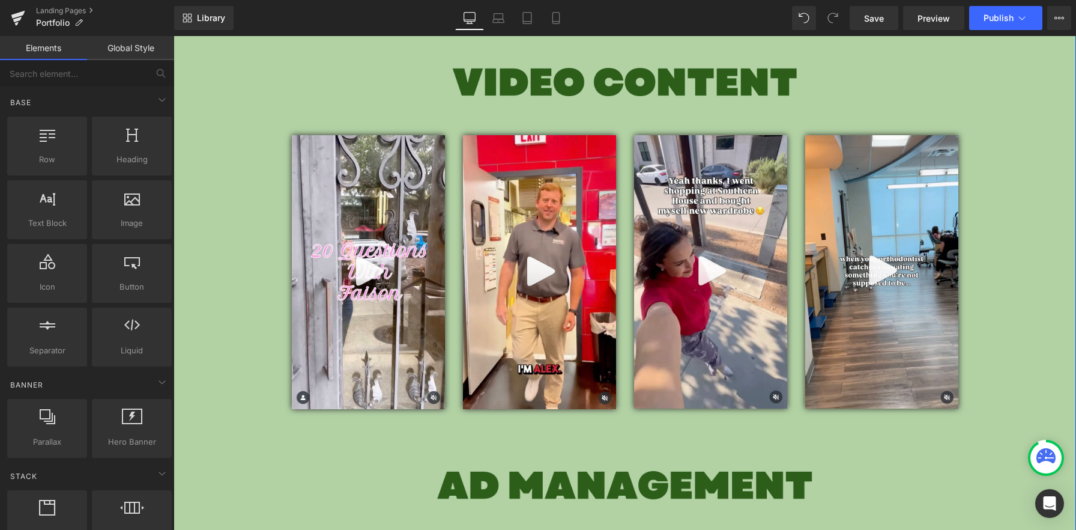
click at [922, 235] on img at bounding box center [881, 271] width 153 height 273
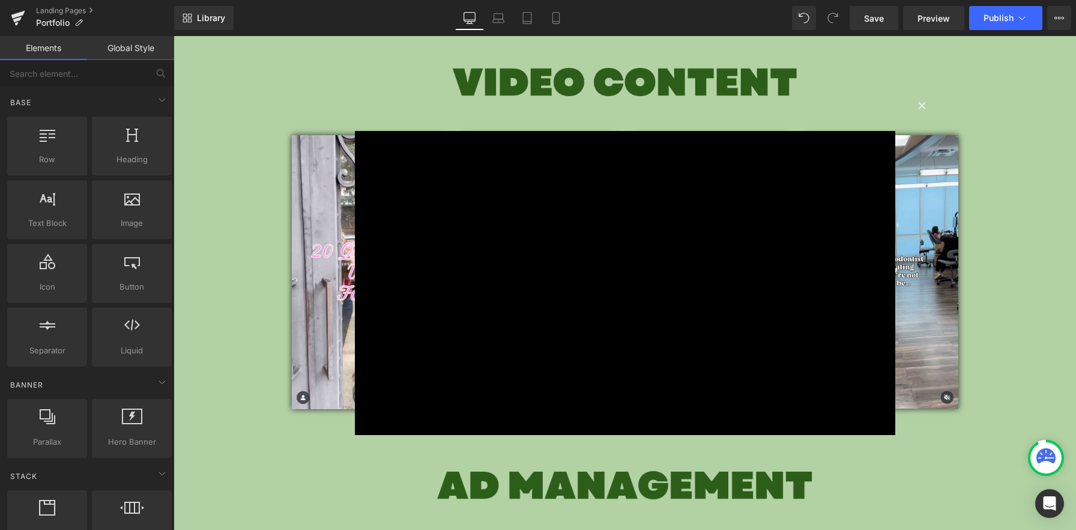
click at [1001, 240] on div "× Loading..." at bounding box center [625, 283] width 903 height 494
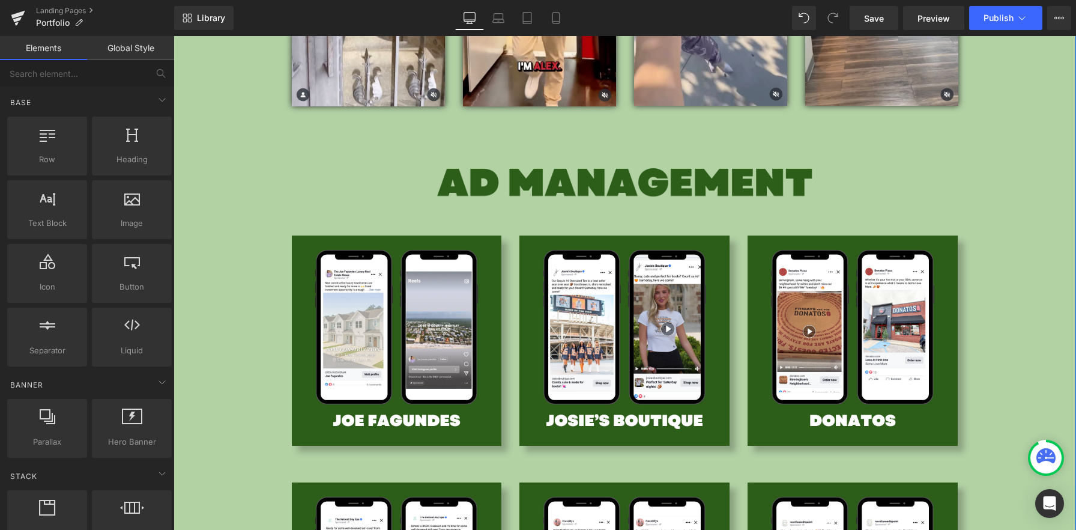
scroll to position [1564, 0]
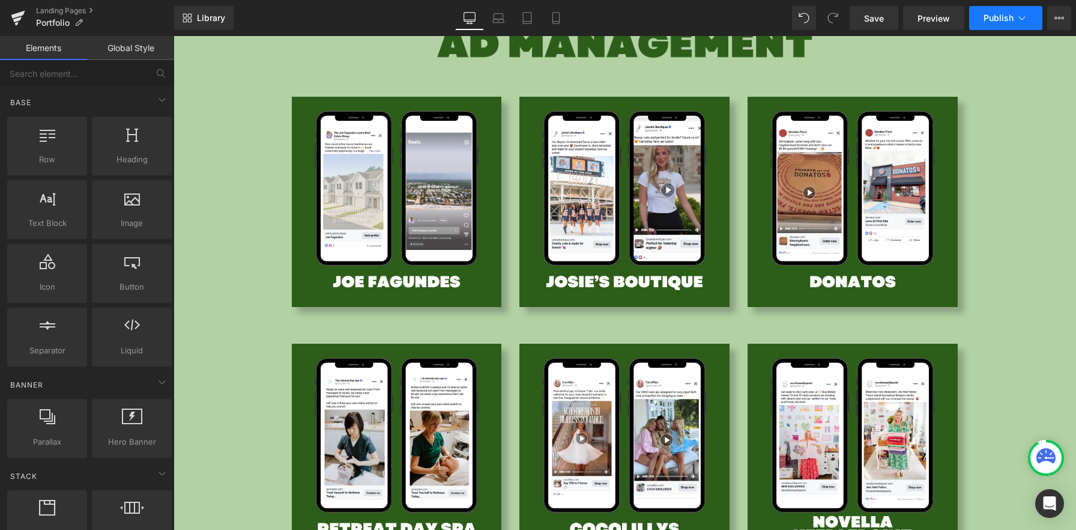
click at [1021, 17] on icon at bounding box center [1022, 18] width 12 height 12
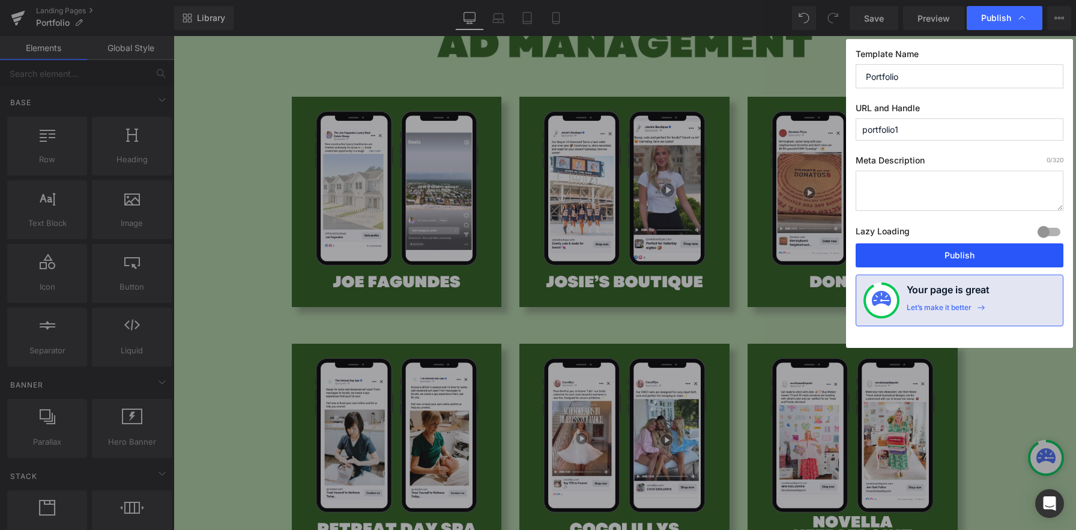
click at [926, 265] on button "Publish" at bounding box center [960, 255] width 208 height 24
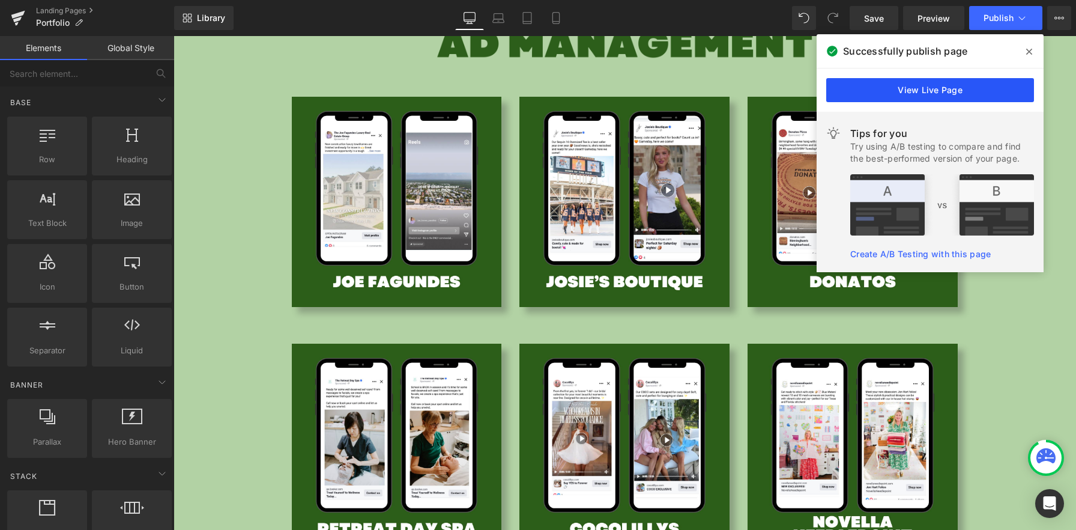
click at [940, 93] on link "View Live Page" at bounding box center [930, 90] width 208 height 24
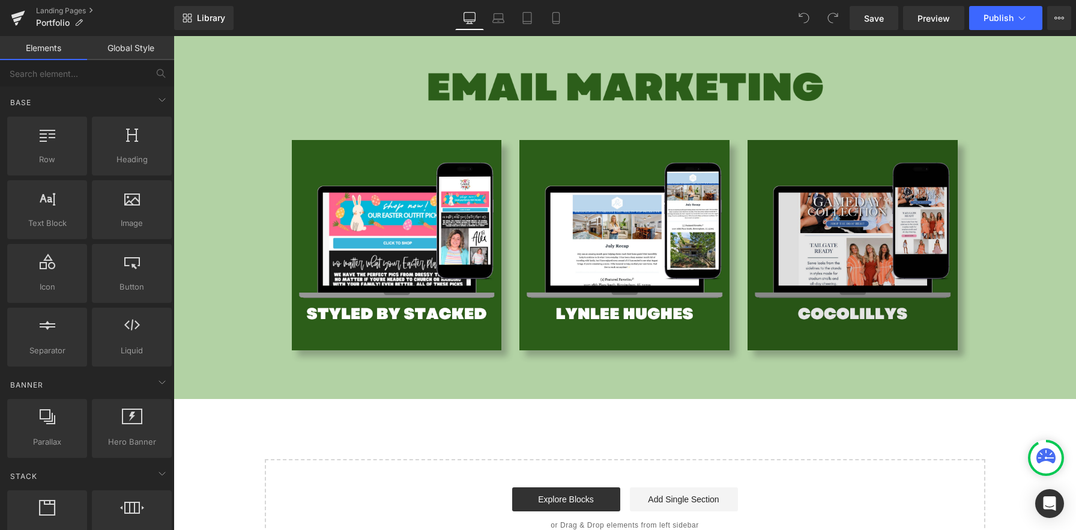
scroll to position [2111, 0]
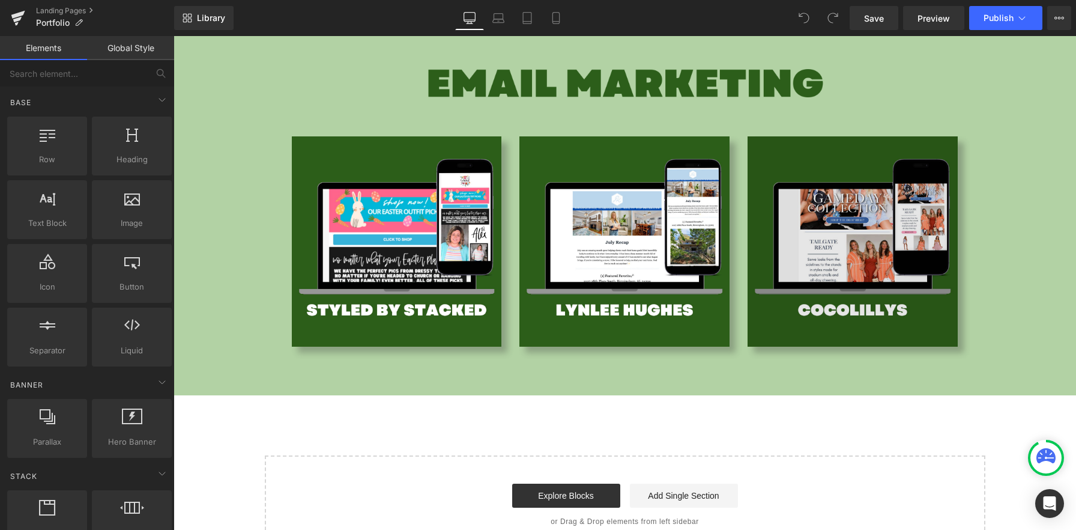
click at [812, 316] on img at bounding box center [853, 241] width 210 height 210
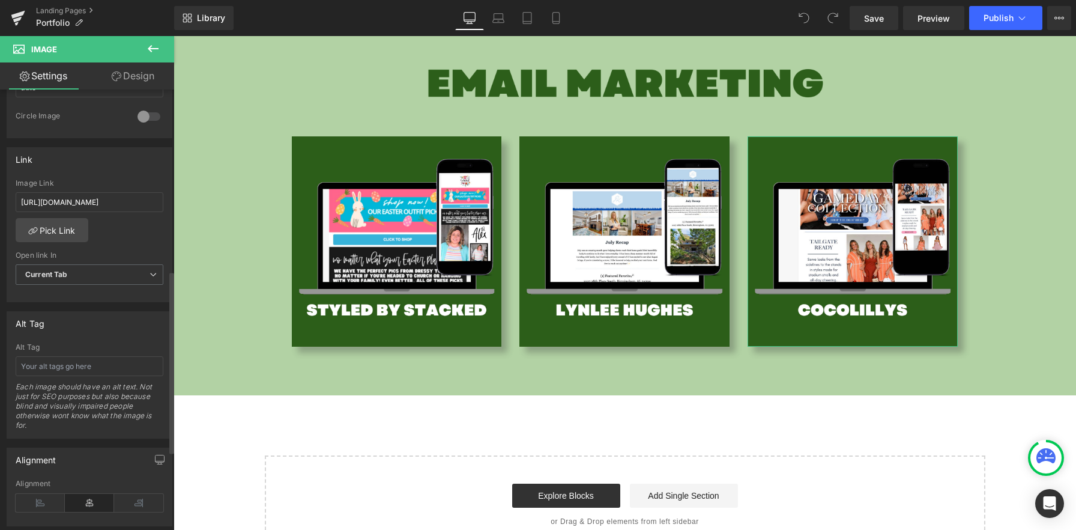
scroll to position [472, 0]
click at [94, 273] on span "Current Tab" at bounding box center [90, 272] width 148 height 21
click at [92, 303] on li "New Tab" at bounding box center [87, 311] width 143 height 18
click at [1030, 19] on button "Publish" at bounding box center [1005, 18] width 73 height 24
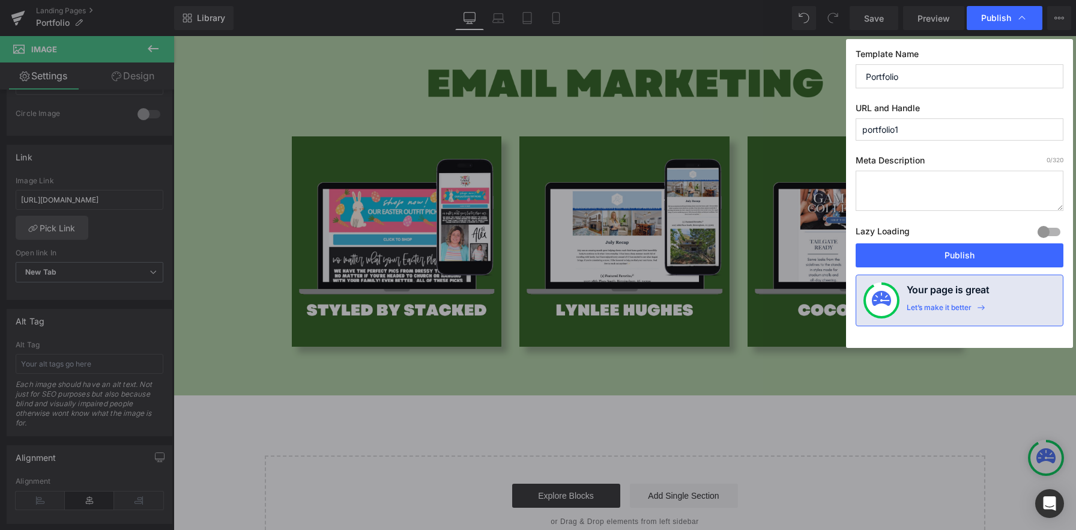
click at [909, 243] on div "Lazy Loading Build Upgrade plan to unlock" at bounding box center [960, 233] width 208 height 20
click at [909, 259] on button "Publish" at bounding box center [960, 255] width 208 height 24
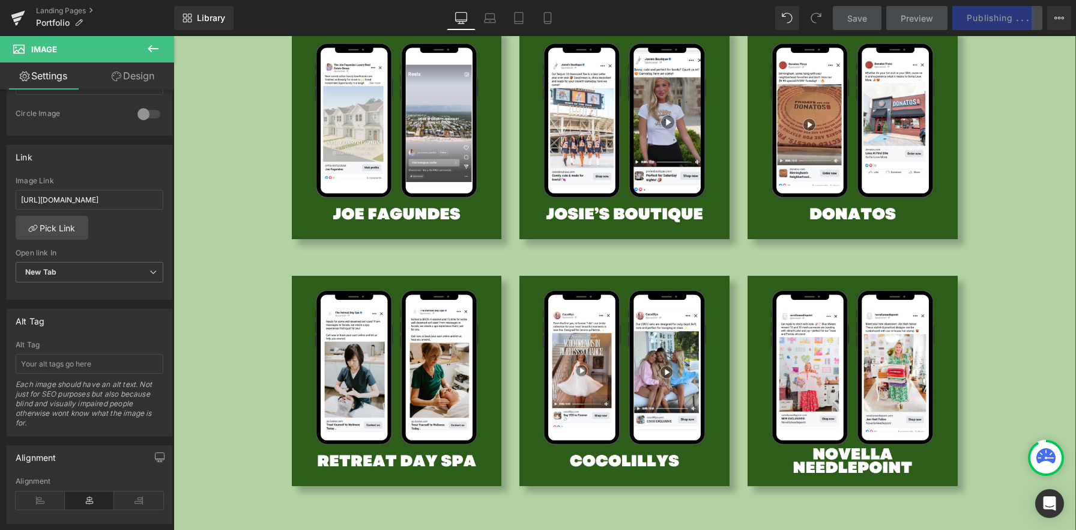
scroll to position [1634, 0]
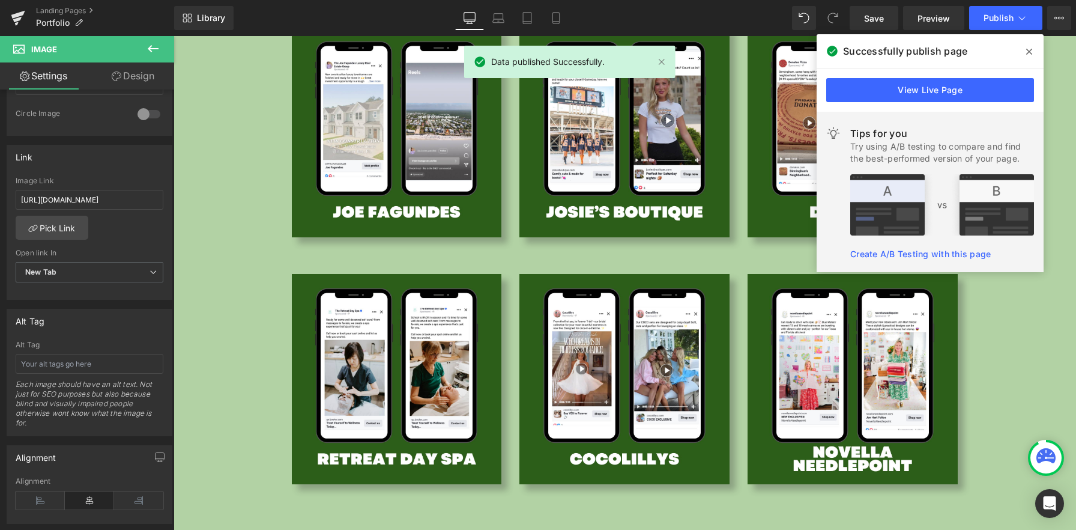
click at [1029, 55] on icon at bounding box center [1029, 52] width 6 height 10
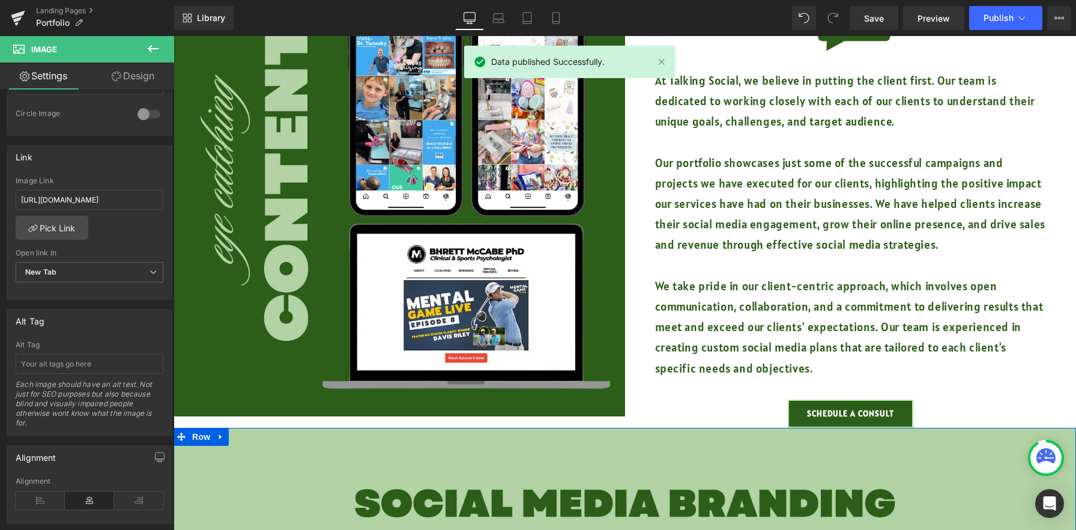
scroll to position [0, 0]
